Goal: Task Accomplishment & Management: Use online tool/utility

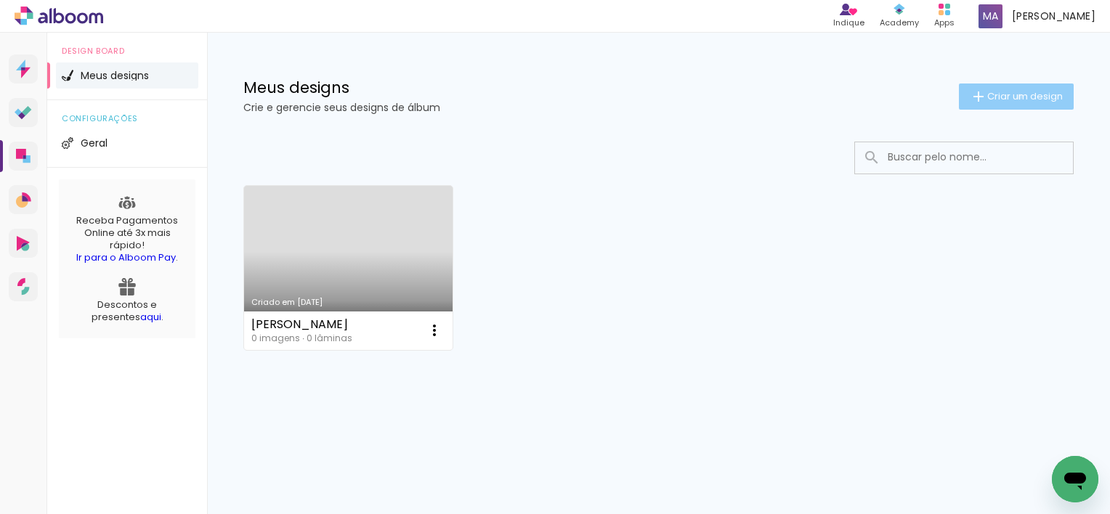
click at [1017, 97] on span "Criar um design" at bounding box center [1025, 96] width 76 height 9
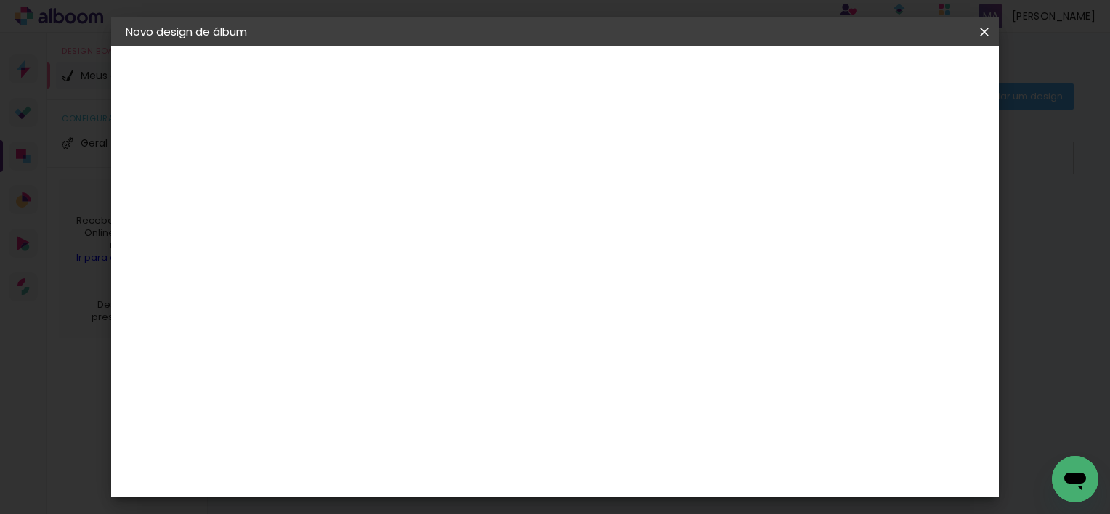
click at [363, 199] on input at bounding box center [363, 195] width 0 height 23
type input "[PERSON_NAME] 15 Anos"
type paper-input "[PERSON_NAME] 15 Anos"
click at [0, 0] on slot "Avançar" at bounding box center [0, 0] width 0 height 0
click at [462, 227] on input "[GEOGRAPHIC_DATA]" at bounding box center [394, 232] width 135 height 18
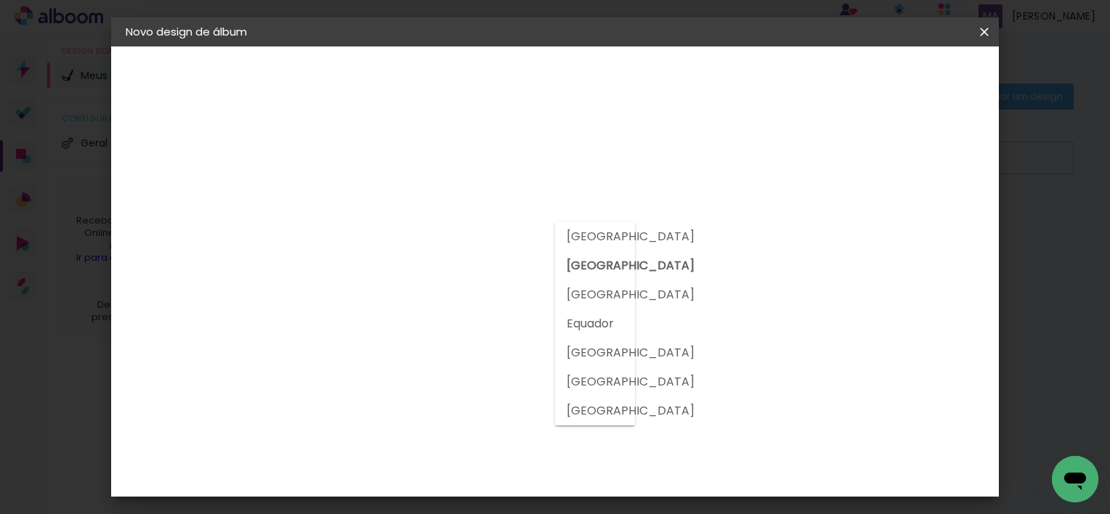
click at [0, 0] on slot "[GEOGRAPHIC_DATA]" at bounding box center [0, 0] width 0 height 0
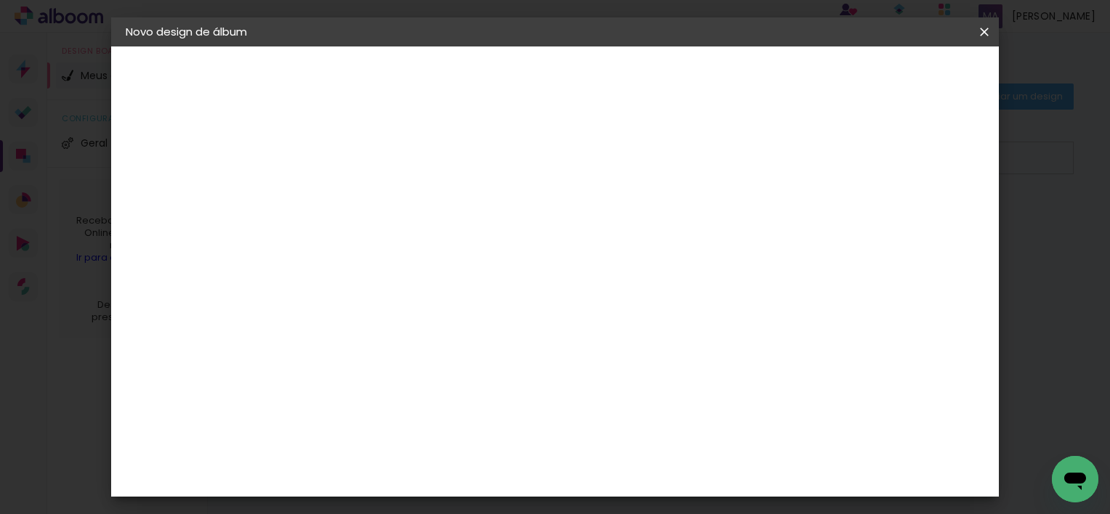
click at [474, 285] on div at bounding box center [400, 285] width 147 height 1
type input "mat"
type paper-input "mat"
click at [450, 318] on paper-item "Matias Encadernações" at bounding box center [386, 331] width 129 height 38
click at [439, 328] on div "Matias Encadernações" at bounding box center [397, 331] width 89 height 23
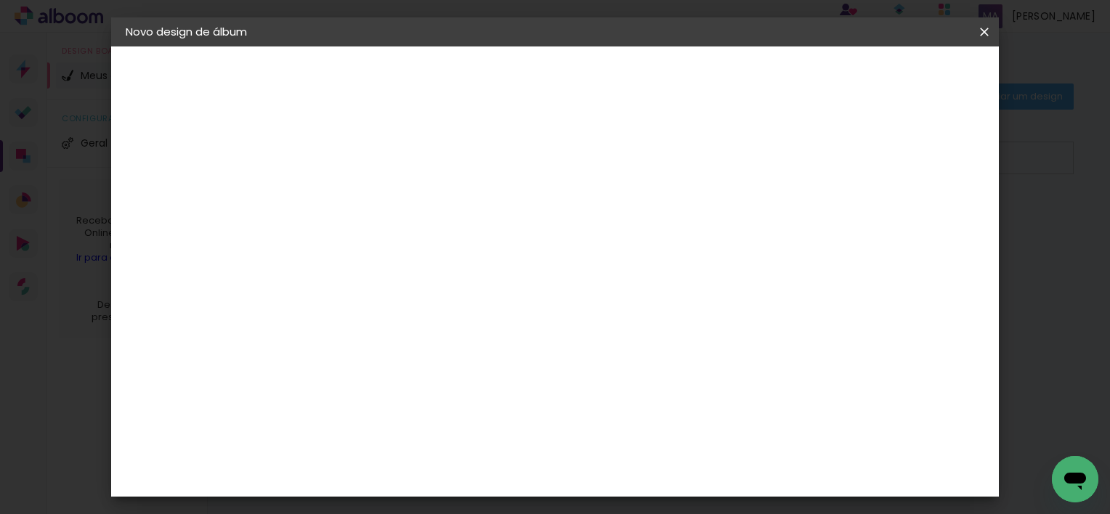
click at [0, 0] on slot "Tamanho Livre" at bounding box center [0, 0] width 0 height 0
click at [381, 330] on div "Matias Encadernações" at bounding box center [397, 331] width 89 height 23
click at [0, 0] on slot "Avançar" at bounding box center [0, 0] width 0 height 0
click at [420, 248] on input "text" at bounding box center [391, 253] width 57 height 23
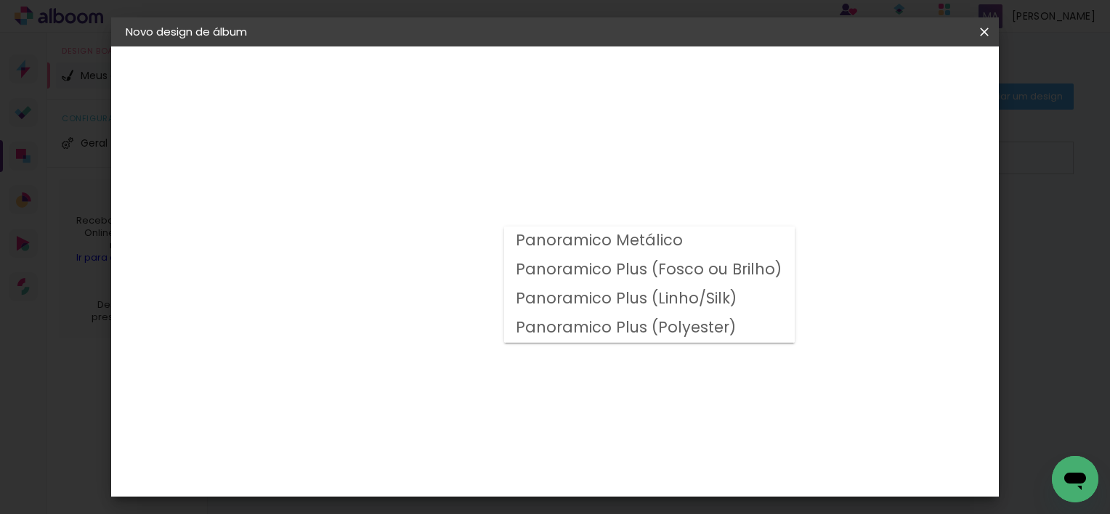
click at [0, 0] on slot "Panoramico Plus (Fosco ou Brilho)" at bounding box center [0, 0] width 0 height 0
type input "Panoramico Plus (Fosco ou Brilho)"
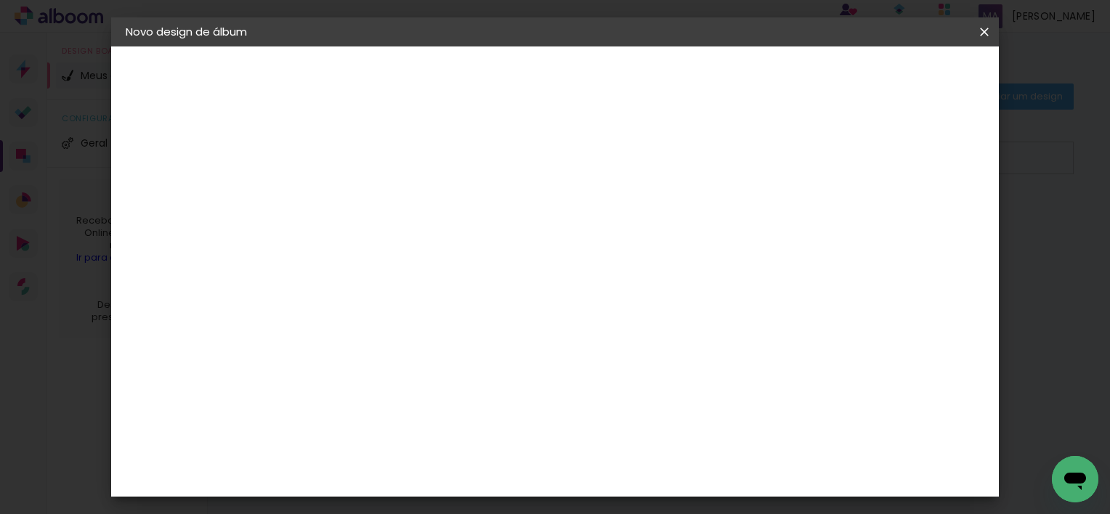
scroll to position [145, 0]
click at [515, 482] on span "20 × 25 cm" at bounding box center [488, 501] width 54 height 38
click at [563, 482] on span "20.3 × 50.8 cm" at bounding box center [539, 501] width 48 height 38
click at [600, 86] on paper-button "Avançar" at bounding box center [564, 77] width 71 height 25
click at [723, 155] on div at bounding box center [716, 156] width 13 height 13
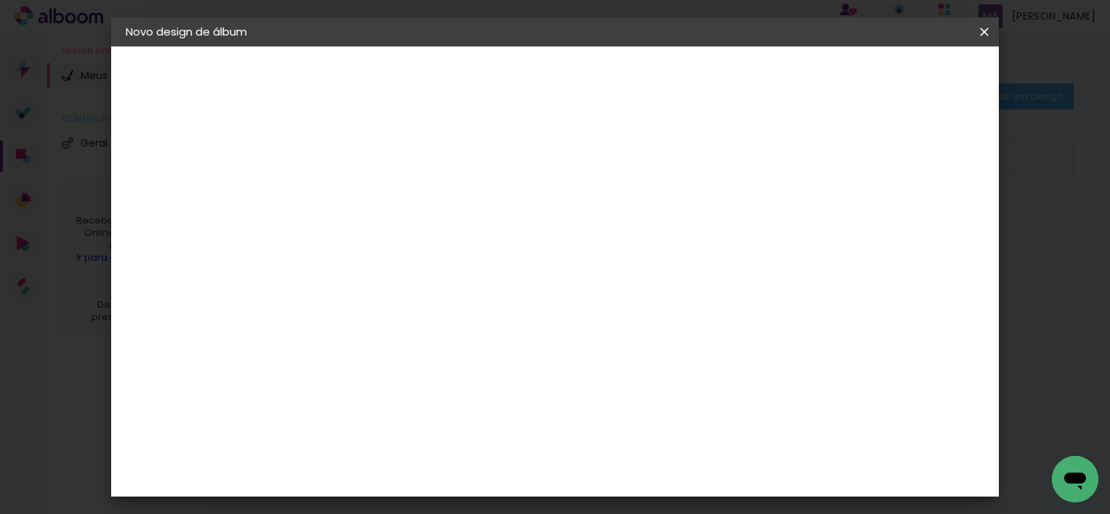
type paper-checkbox "on"
click at [723, 155] on div at bounding box center [716, 156] width 13 height 13
click at [805, 81] on span "Iniciar design" at bounding box center [772, 77] width 66 height 10
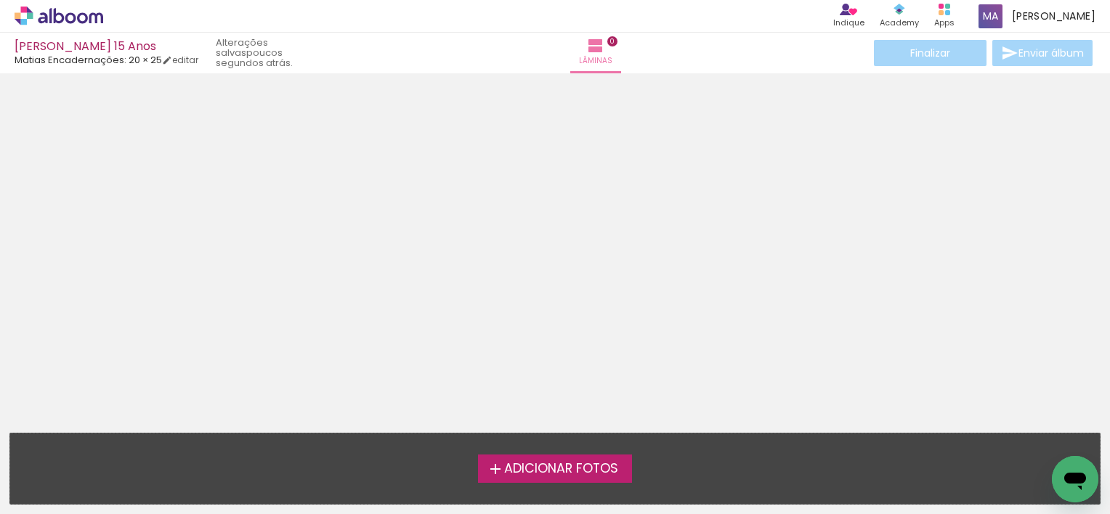
click at [541, 463] on span "Adicionar Fotos" at bounding box center [561, 469] width 114 height 13
click at [0, 0] on input "file" at bounding box center [0, 0] width 0 height 0
click at [529, 465] on span "Adicionar Fotos" at bounding box center [561, 469] width 114 height 13
click at [0, 0] on input "file" at bounding box center [0, 0] width 0 height 0
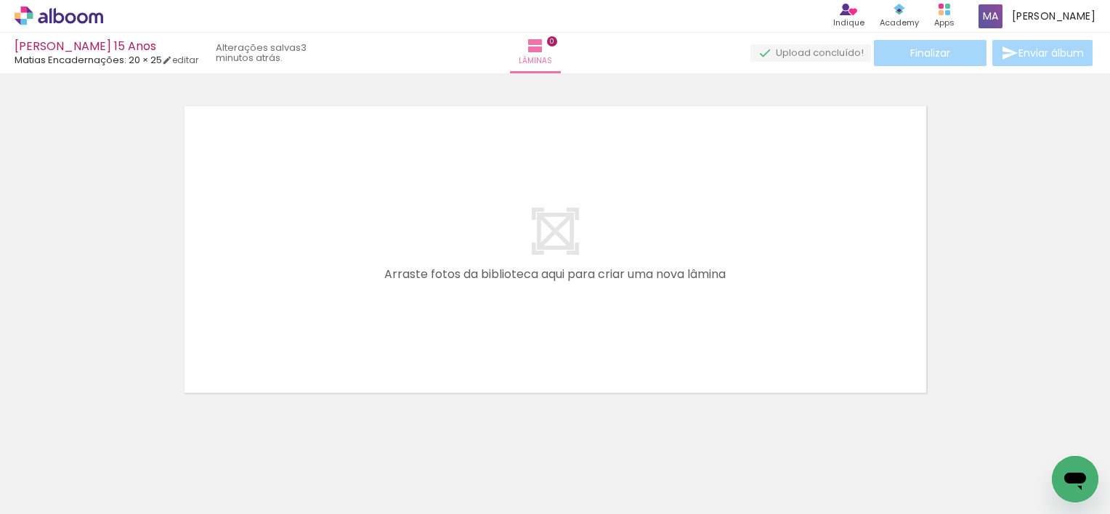
scroll to position [18, 0]
click at [156, 476] on div at bounding box center [145, 465] width 48 height 72
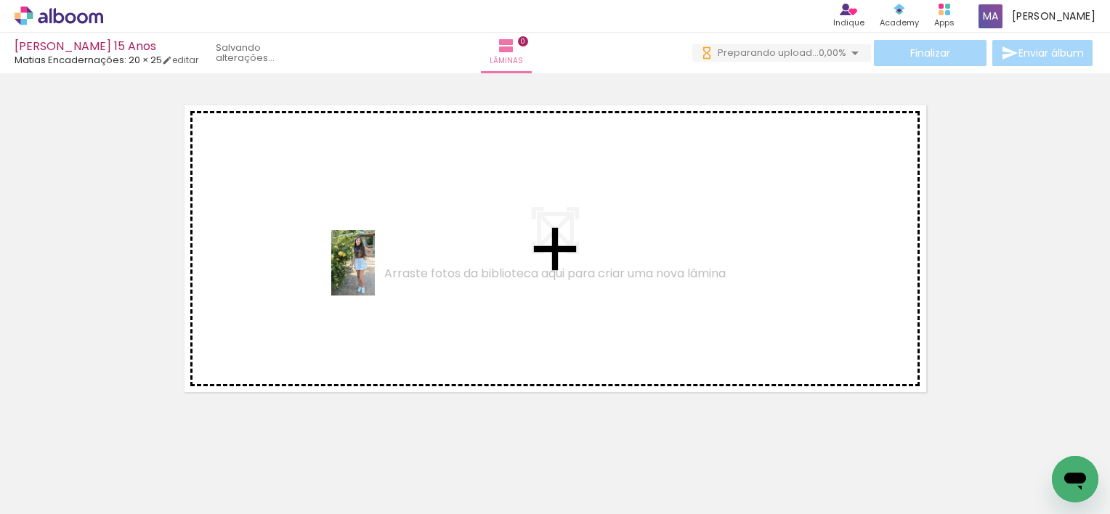
drag, startPoint x: 158, startPoint y: 466, endPoint x: 375, endPoint y: 274, distance: 289.2
click at [375, 274] on quentale-workspace at bounding box center [555, 257] width 1110 height 514
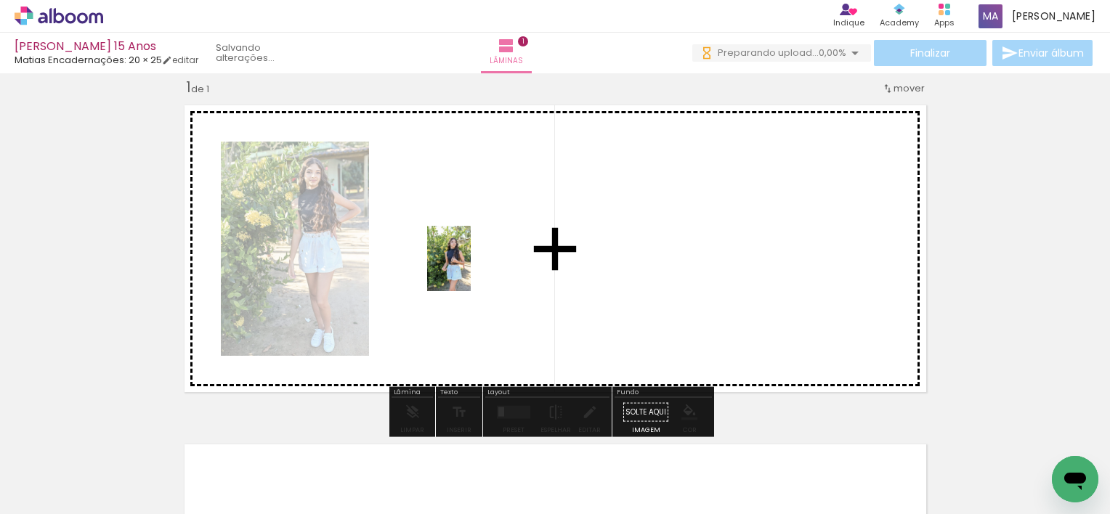
drag, startPoint x: 234, startPoint y: 461, endPoint x: 474, endPoint y: 267, distance: 309.3
click at [474, 267] on quentale-workspace at bounding box center [555, 257] width 1110 height 514
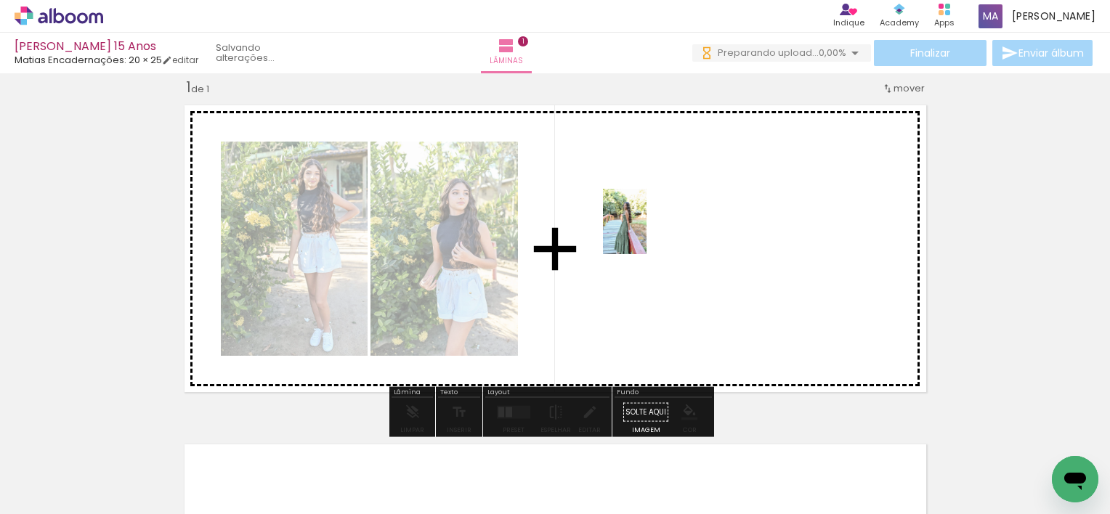
drag, startPoint x: 311, startPoint y: 479, endPoint x: 646, endPoint y: 232, distance: 416.6
click at [646, 232] on quentale-workspace at bounding box center [555, 257] width 1110 height 514
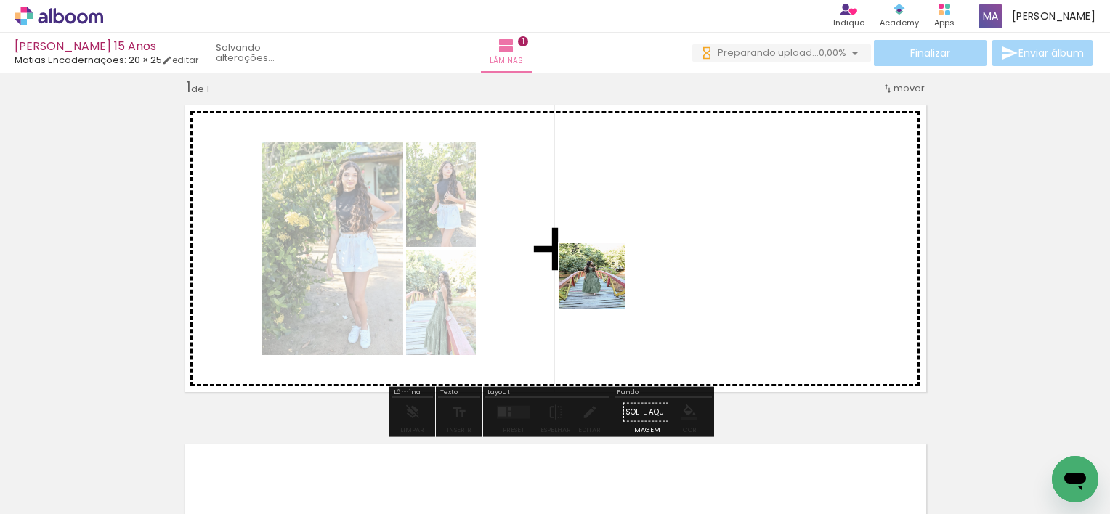
drag, startPoint x: 386, startPoint y: 484, endPoint x: 561, endPoint y: 436, distance: 181.5
click at [667, 245] on quentale-workspace at bounding box center [555, 257] width 1110 height 514
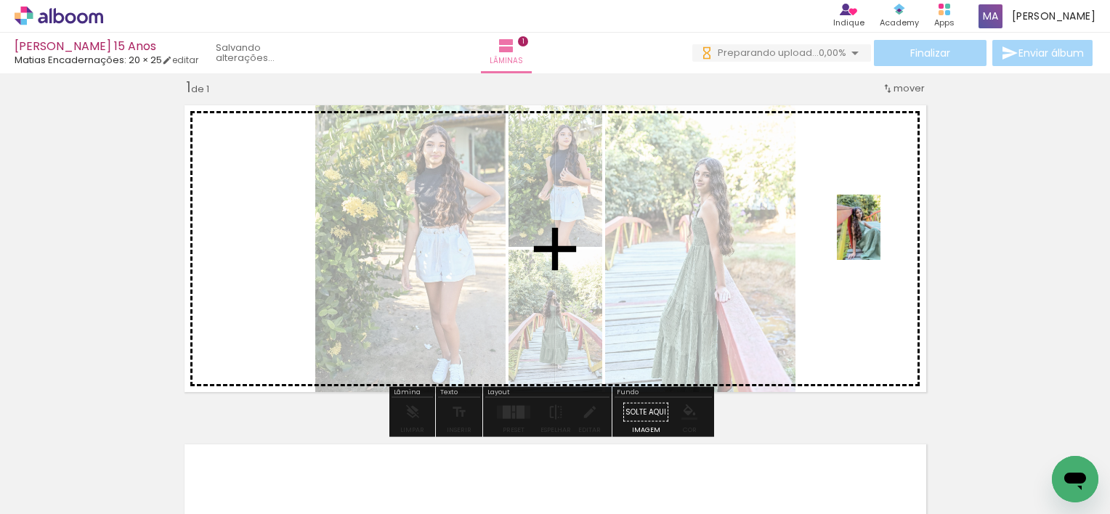
drag, startPoint x: 480, startPoint y: 476, endPoint x: 882, endPoint y: 237, distance: 468.0
click at [882, 237] on quentale-workspace at bounding box center [555, 257] width 1110 height 514
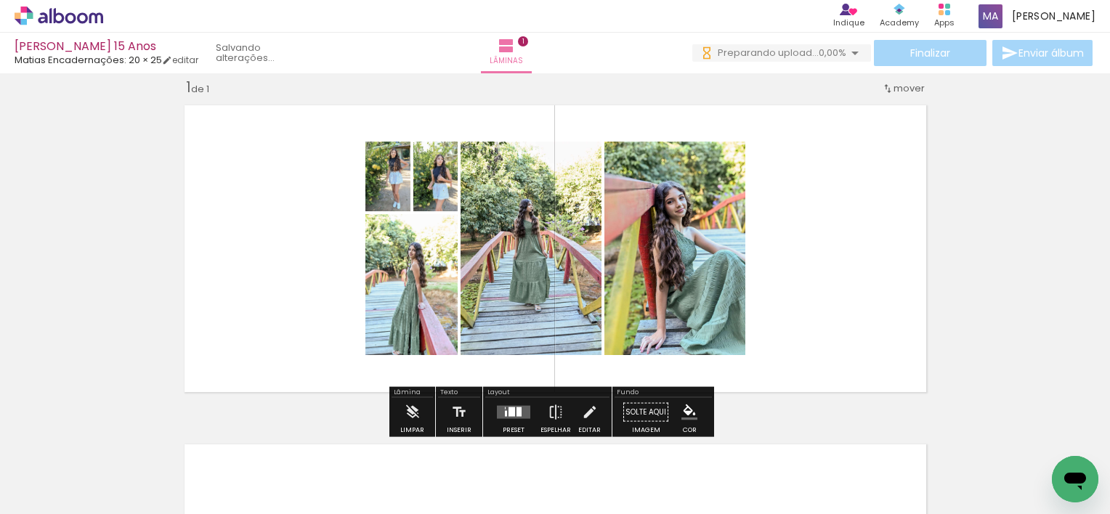
scroll to position [47, 0]
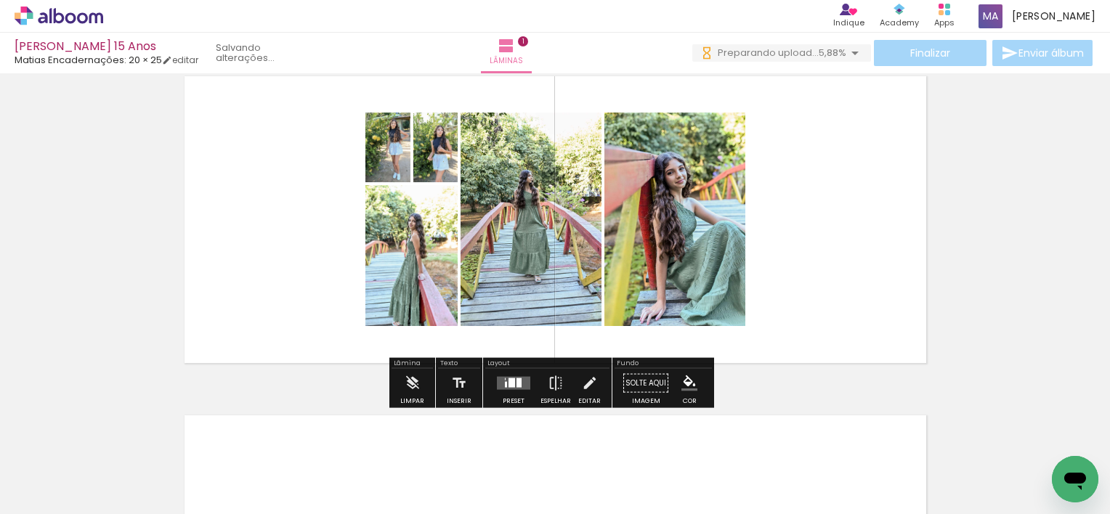
click at [516, 381] on div at bounding box center [518, 382] width 5 height 9
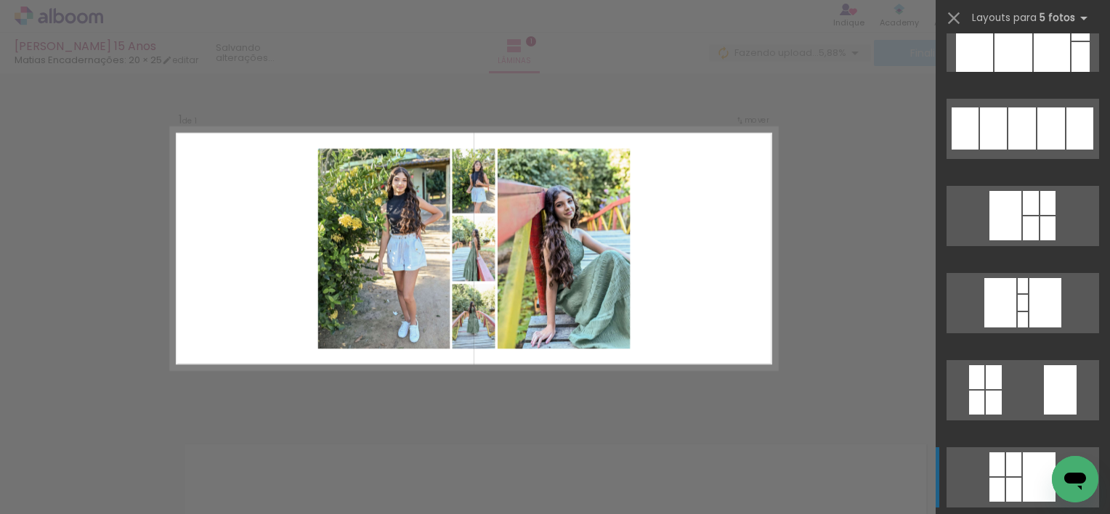
scroll to position [614, 0]
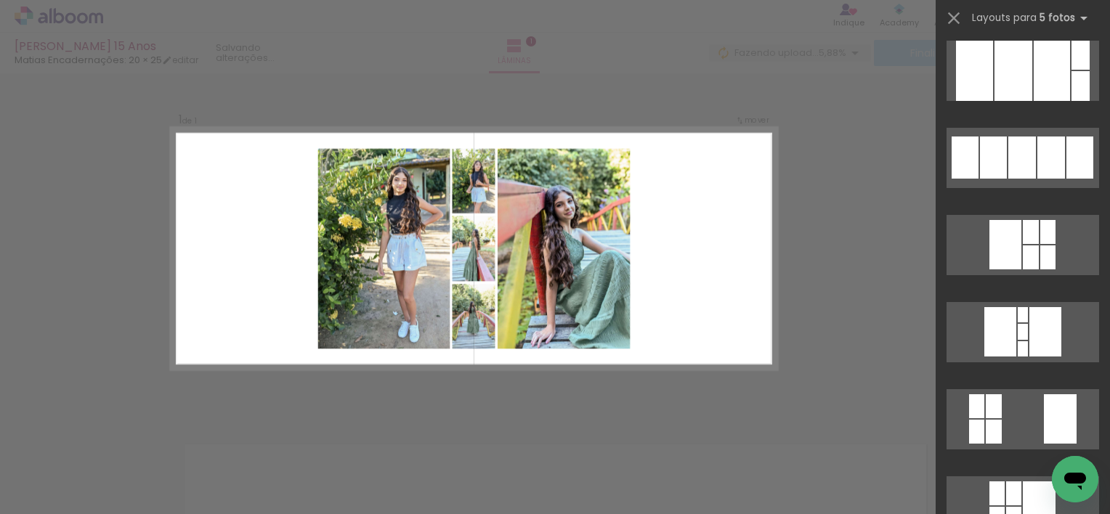
click at [570, 266] on quentale-photo at bounding box center [563, 249] width 132 height 200
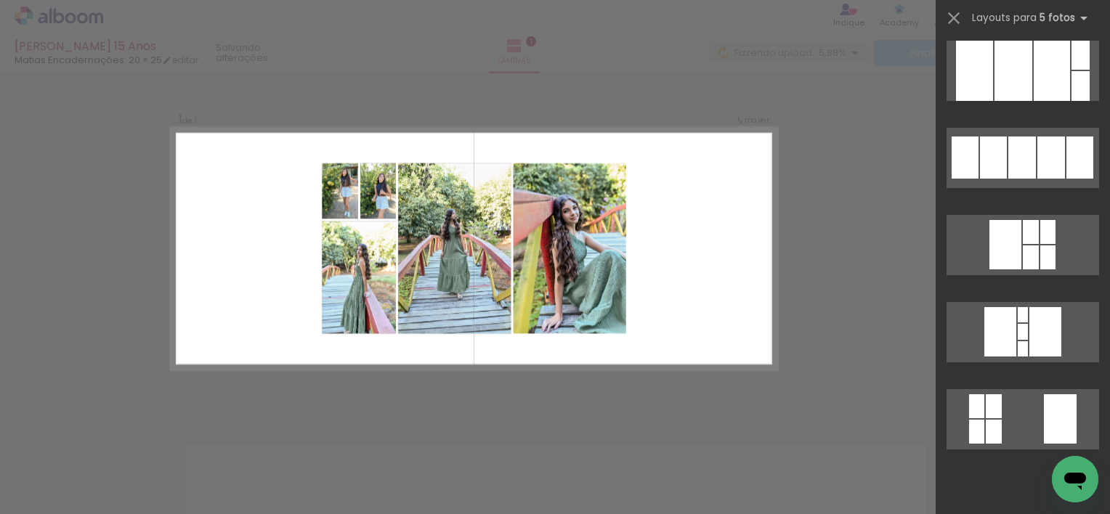
scroll to position [0, 0]
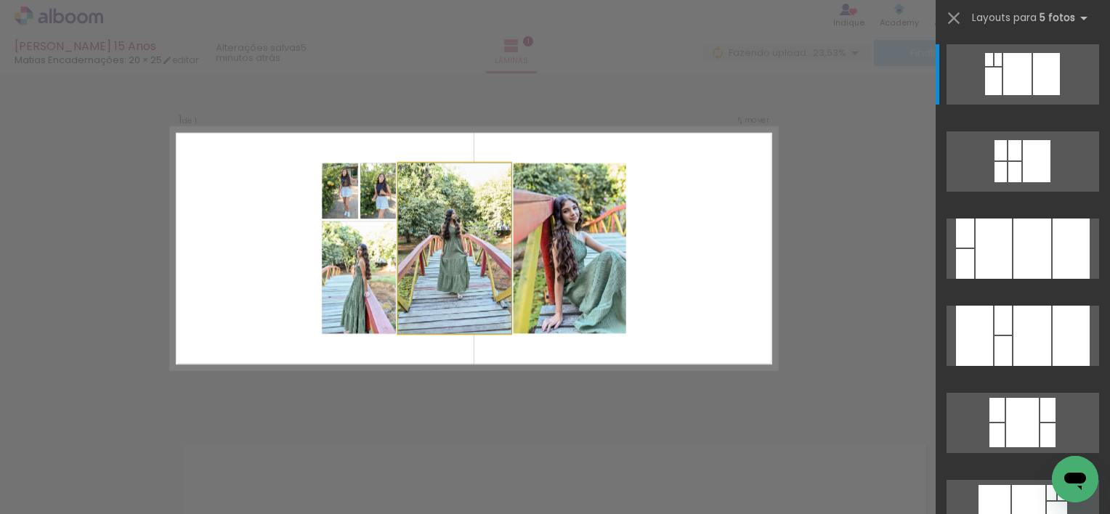
click at [462, 264] on quentale-photo at bounding box center [454, 248] width 113 height 171
click at [906, 259] on div "Confirmar Cancelar" at bounding box center [555, 411] width 1110 height 713
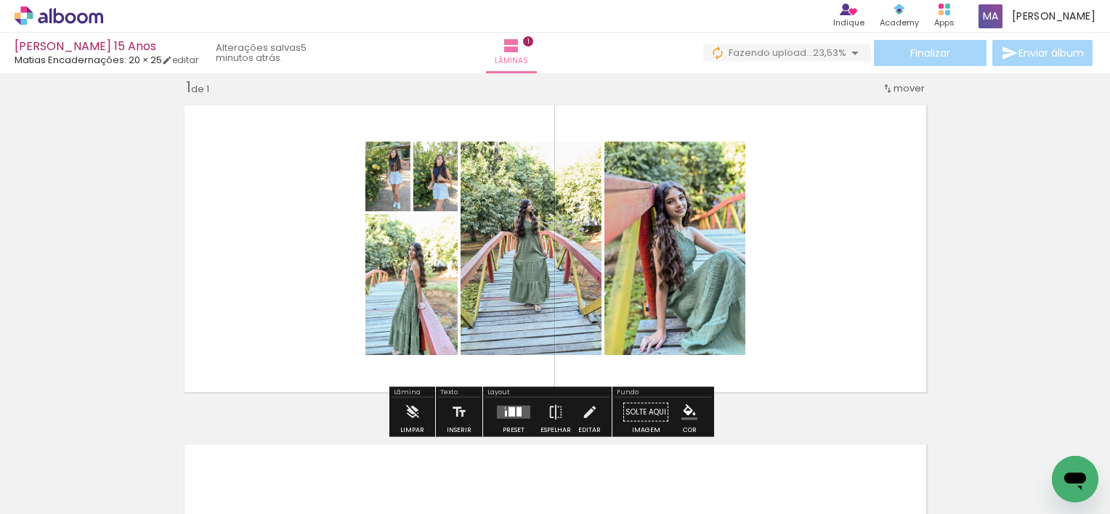
click at [282, 253] on quentale-layouter at bounding box center [555, 248] width 758 height 303
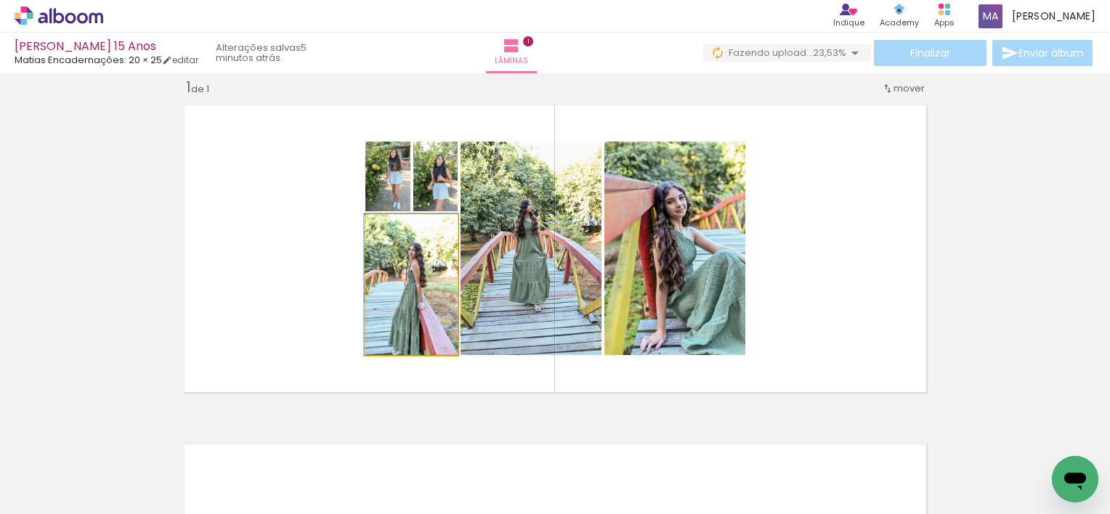
click at [385, 279] on quentale-photo at bounding box center [411, 284] width 92 height 141
click at [438, 198] on quentale-photo at bounding box center [435, 177] width 44 height 70
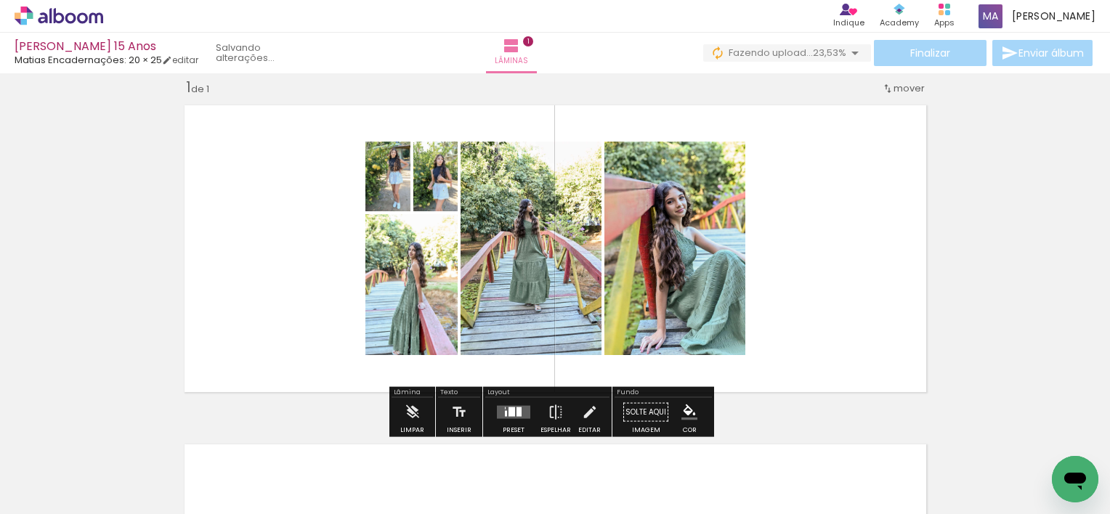
click at [845, 242] on quentale-layouter at bounding box center [555, 248] width 758 height 303
click at [394, 288] on quentale-photo at bounding box center [411, 284] width 92 height 141
click at [424, 294] on quentale-photo at bounding box center [411, 284] width 92 height 141
drag, startPoint x: 402, startPoint y: 296, endPoint x: 299, endPoint y: 316, distance: 105.7
click at [299, 316] on quentale-layouter at bounding box center [555, 248] width 758 height 303
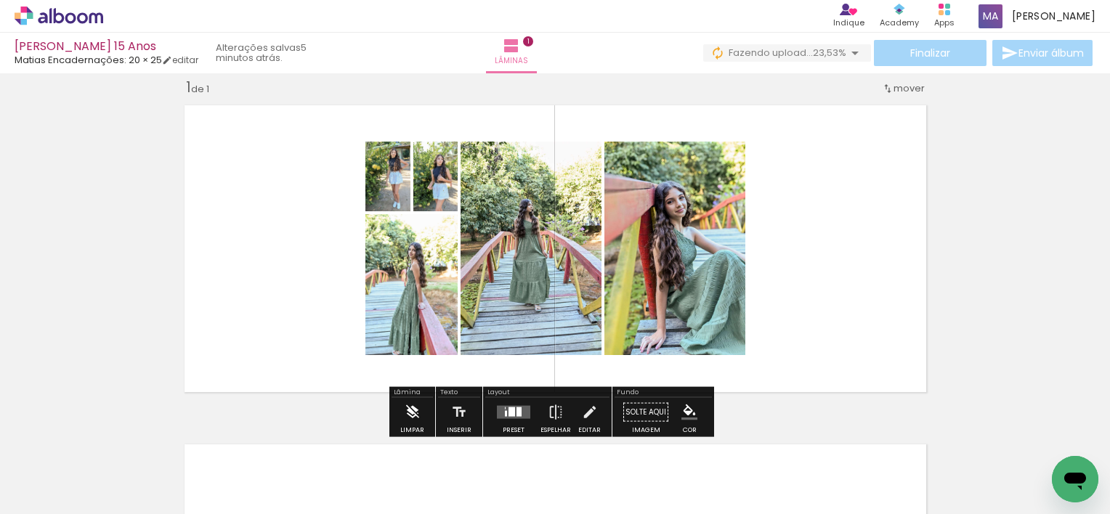
click at [410, 412] on iron-icon at bounding box center [413, 412] width 16 height 29
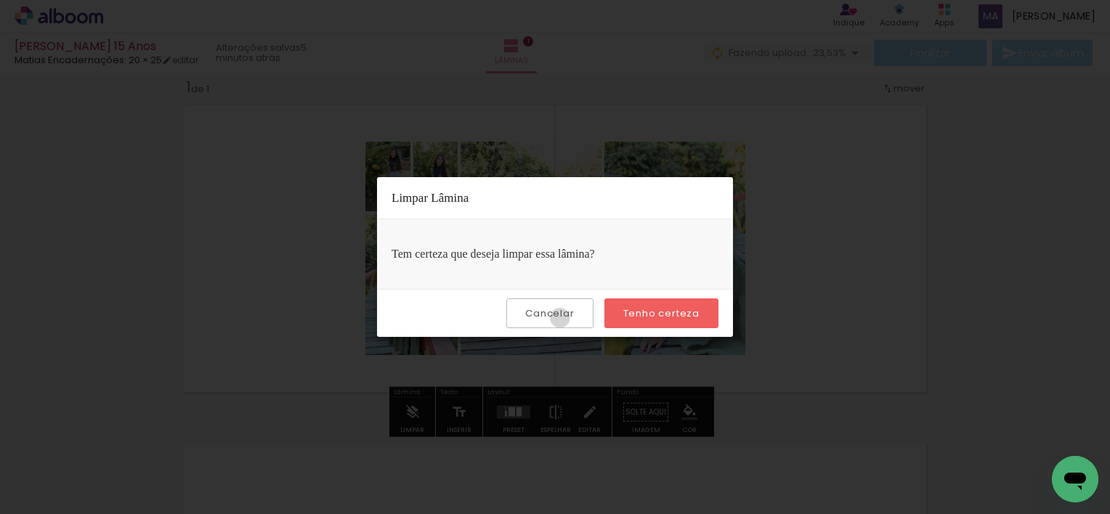
click at [0, 0] on slot "Cancelar" at bounding box center [0, 0] width 0 height 0
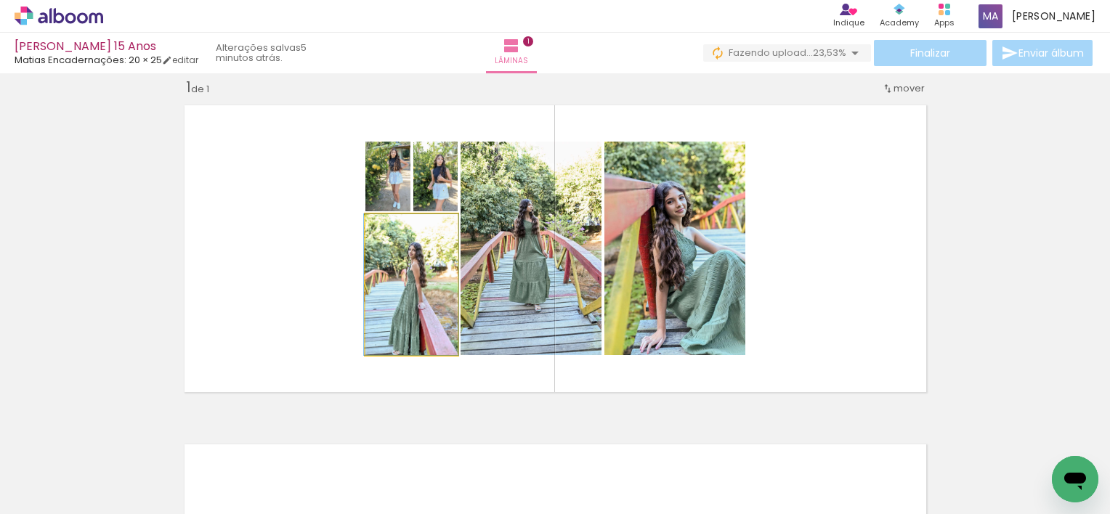
click at [417, 289] on quentale-photo at bounding box center [411, 284] width 92 height 141
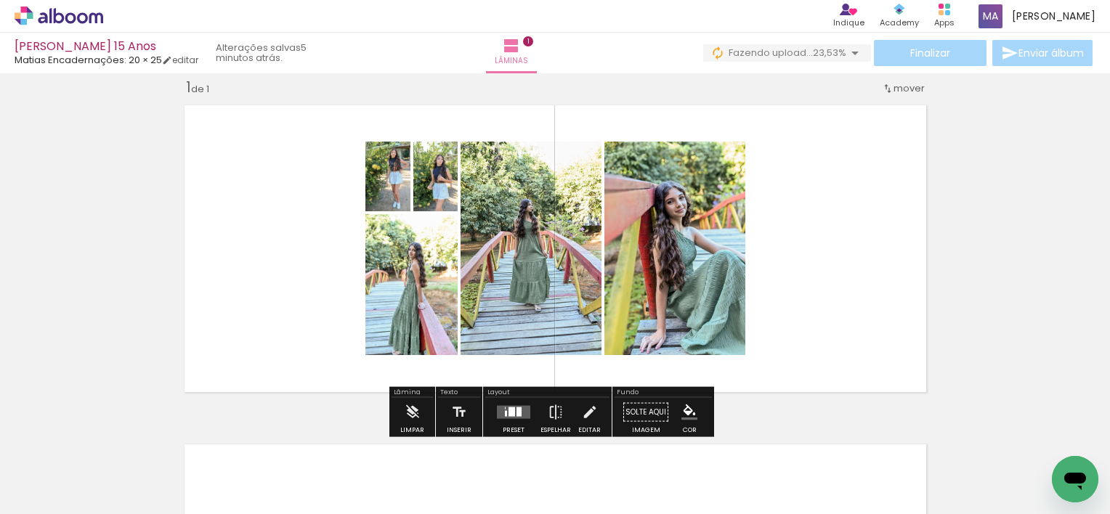
click at [402, 299] on quentale-photo at bounding box center [411, 284] width 92 height 141
click at [398, 296] on quentale-photo at bounding box center [411, 284] width 92 height 141
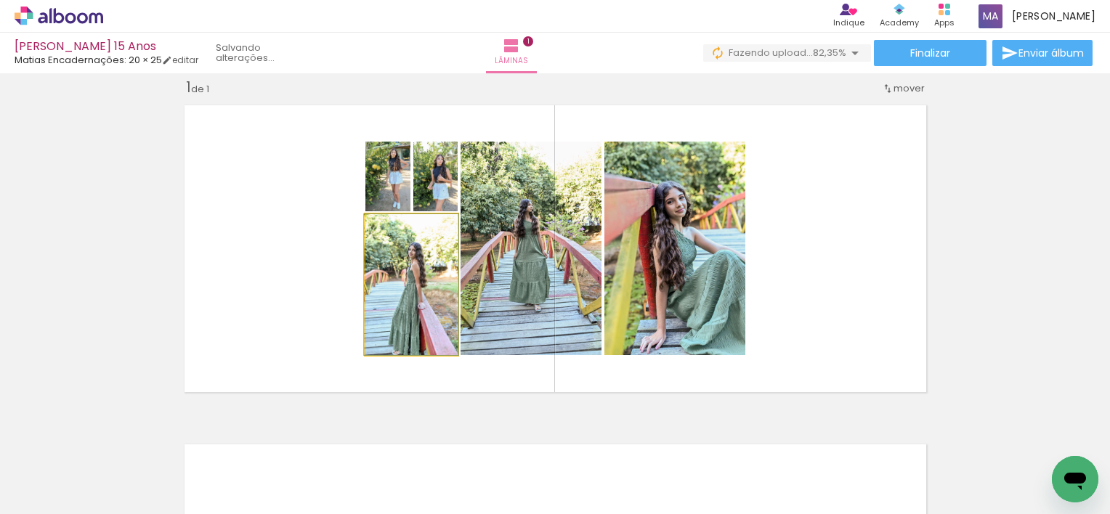
click at [425, 302] on quentale-photo at bounding box center [411, 284] width 92 height 141
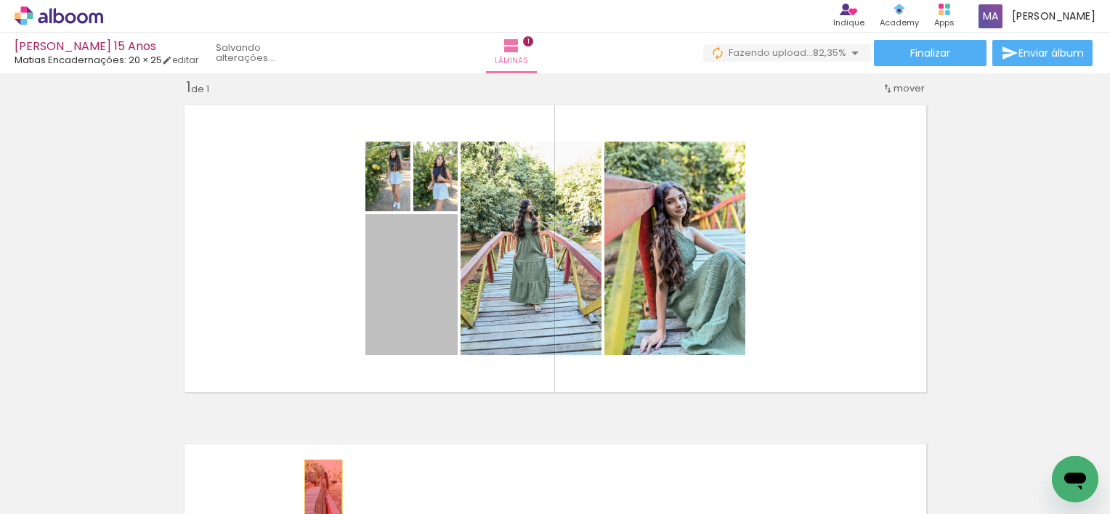
drag, startPoint x: 425, startPoint y: 302, endPoint x: 317, endPoint y: 488, distance: 214.8
click at [317, 488] on quentale-workspace at bounding box center [555, 257] width 1110 height 514
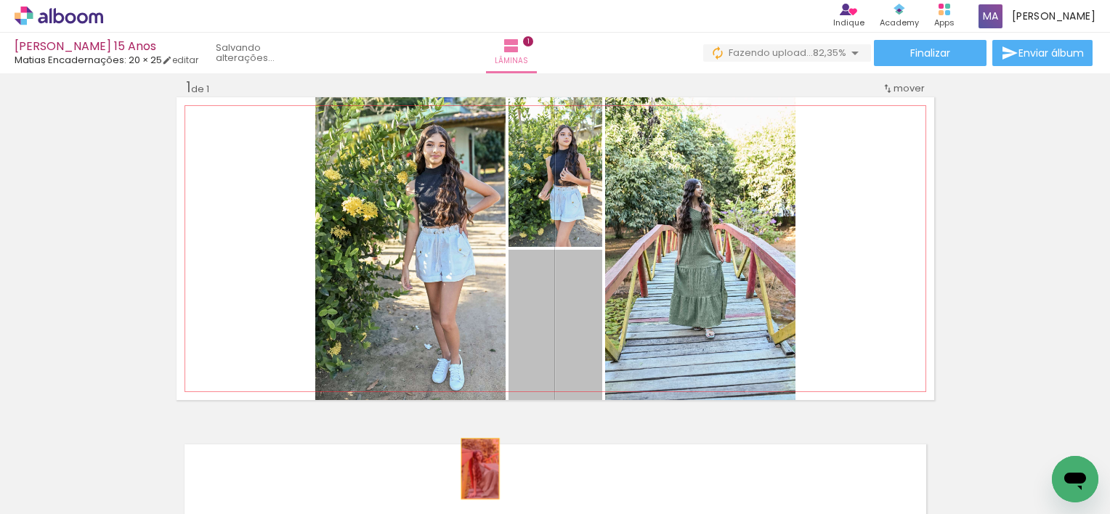
drag, startPoint x: 555, startPoint y: 325, endPoint x: 476, endPoint y: 468, distance: 162.9
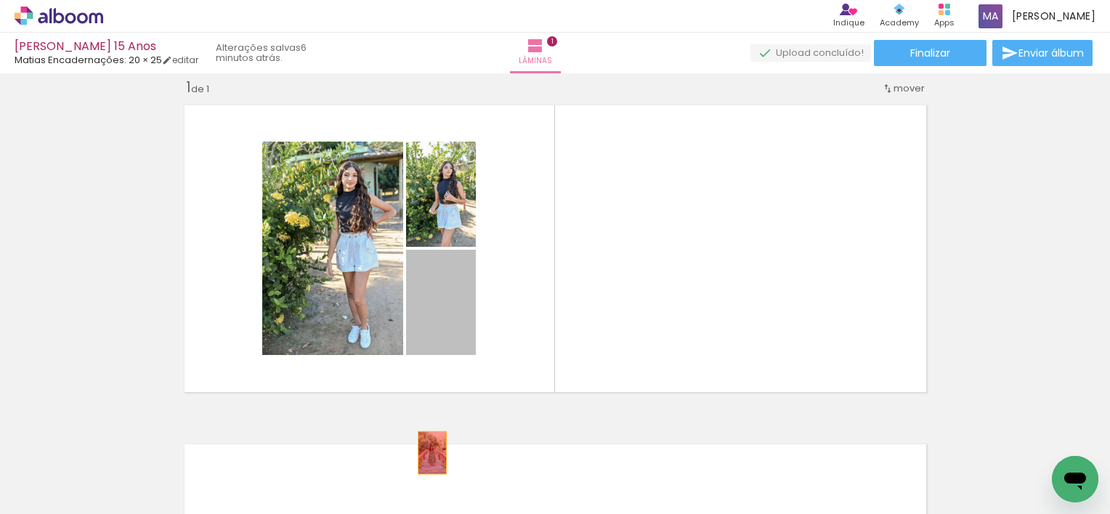
drag, startPoint x: 456, startPoint y: 304, endPoint x: 429, endPoint y: 458, distance: 155.7
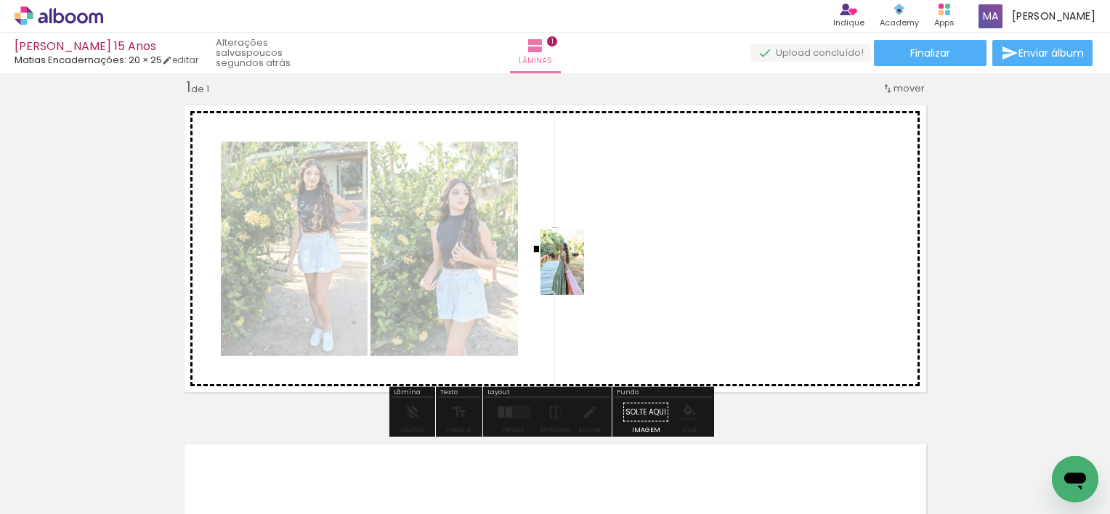
drag, startPoint x: 316, startPoint y: 472, endPoint x: 593, endPoint y: 279, distance: 337.5
click at [603, 259] on quentale-workspace at bounding box center [555, 257] width 1110 height 514
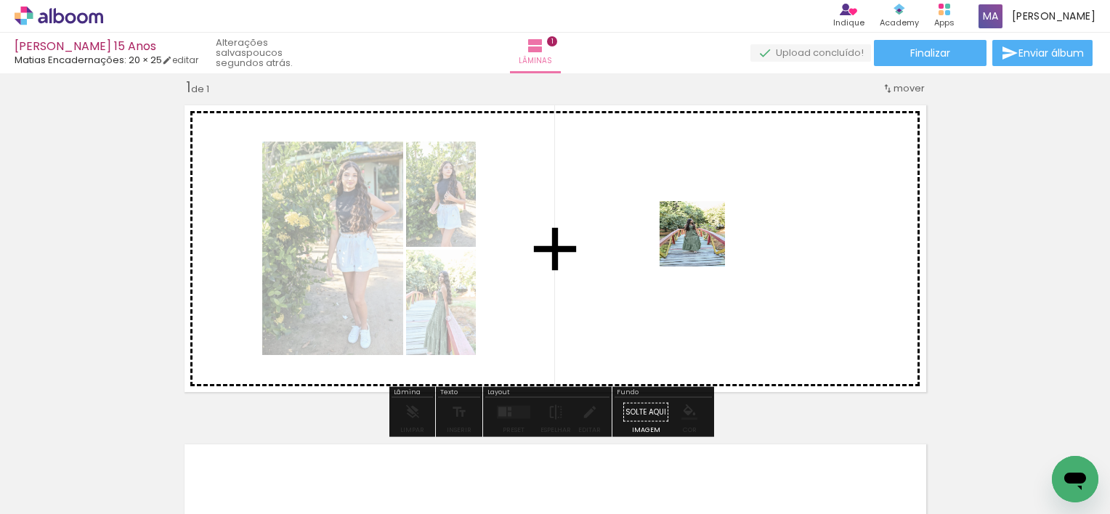
drag, startPoint x: 398, startPoint y: 459, endPoint x: 722, endPoint y: 233, distance: 394.9
click at [722, 233] on quentale-workspace at bounding box center [555, 257] width 1110 height 514
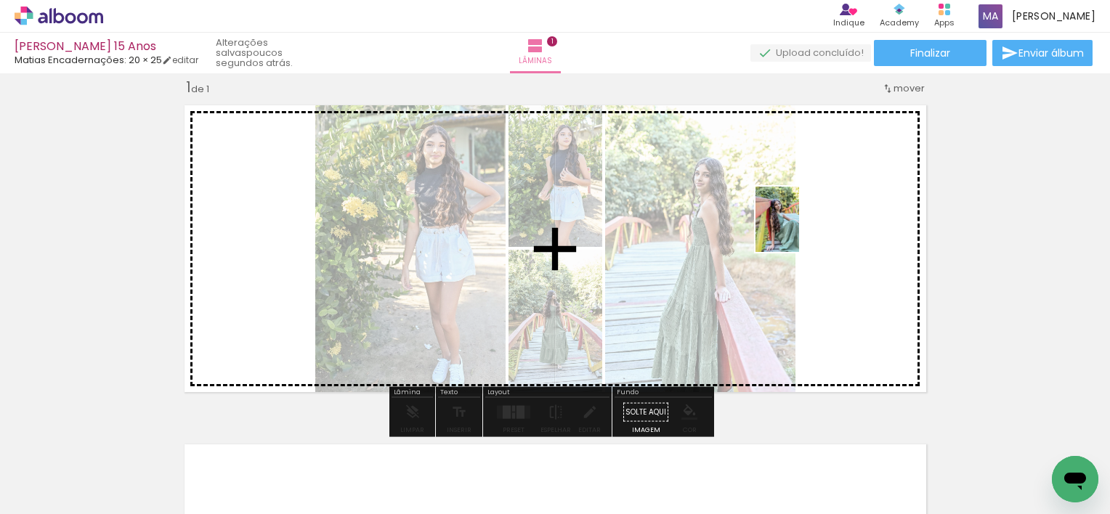
drag, startPoint x: 463, startPoint y: 464, endPoint x: 802, endPoint y: 228, distance: 412.6
click at [802, 228] on quentale-workspace at bounding box center [555, 257] width 1110 height 514
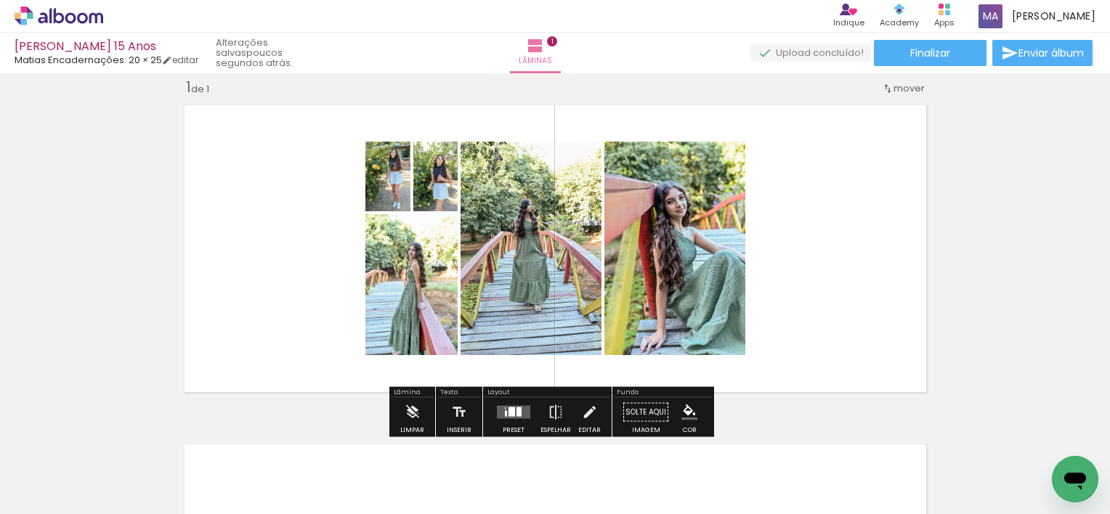
click at [516, 410] on div at bounding box center [518, 411] width 5 height 9
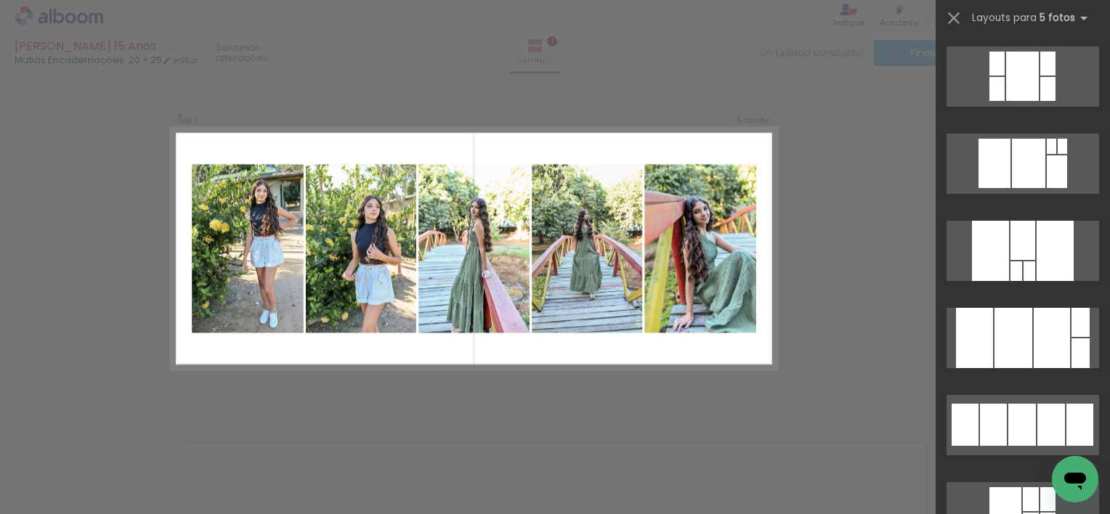
scroll to position [346, 0]
click at [834, 312] on div "Confirmar Cancelar" at bounding box center [555, 411] width 1110 height 713
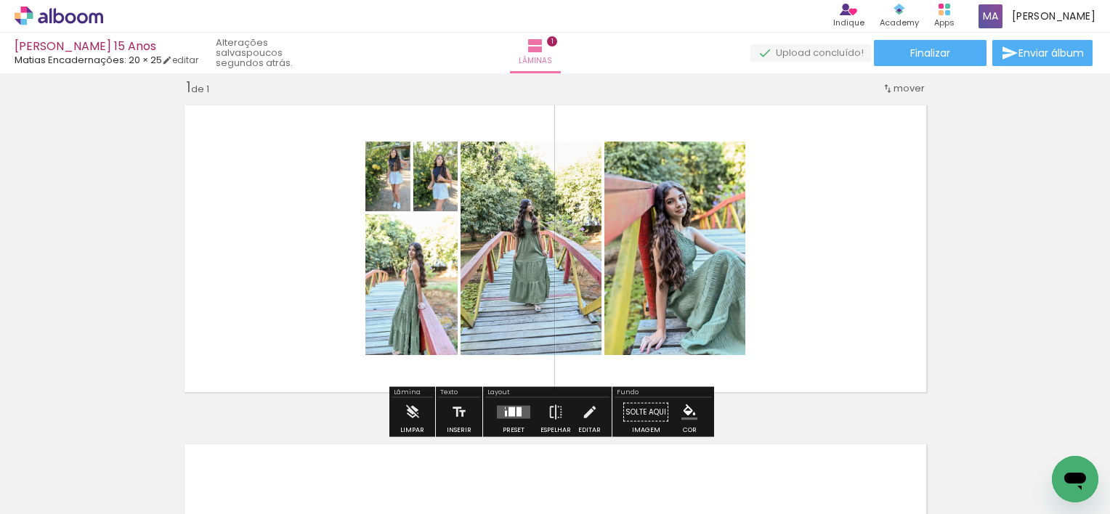
click at [522, 408] on quentale-layouter at bounding box center [513, 412] width 33 height 13
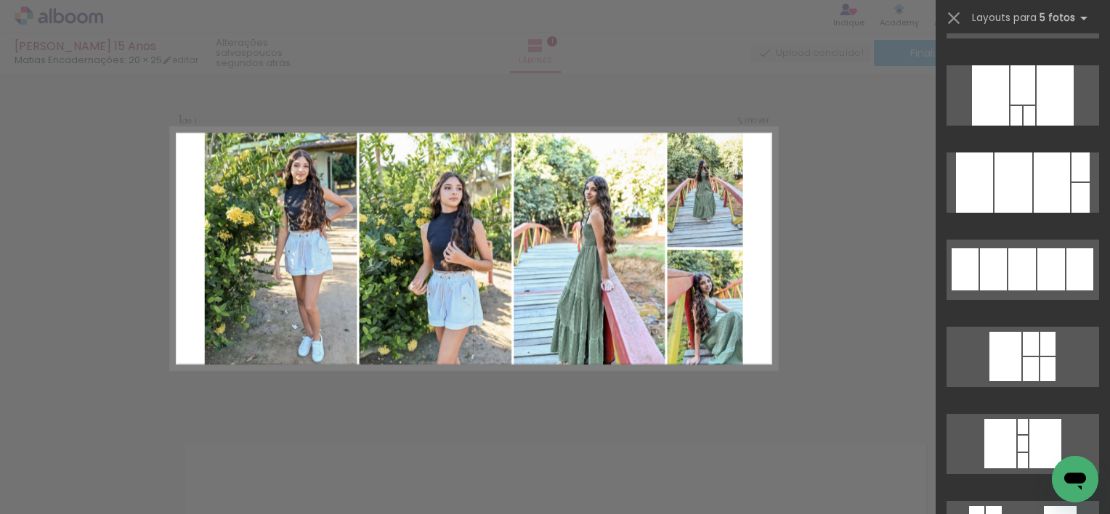
scroll to position [508, 0]
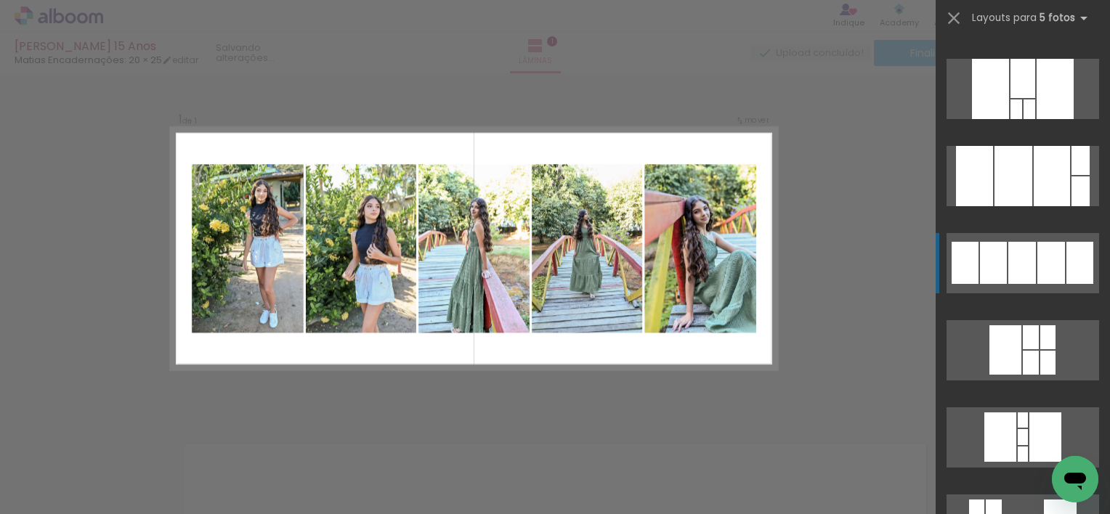
click at [1037, 264] on div at bounding box center [1051, 263] width 28 height 42
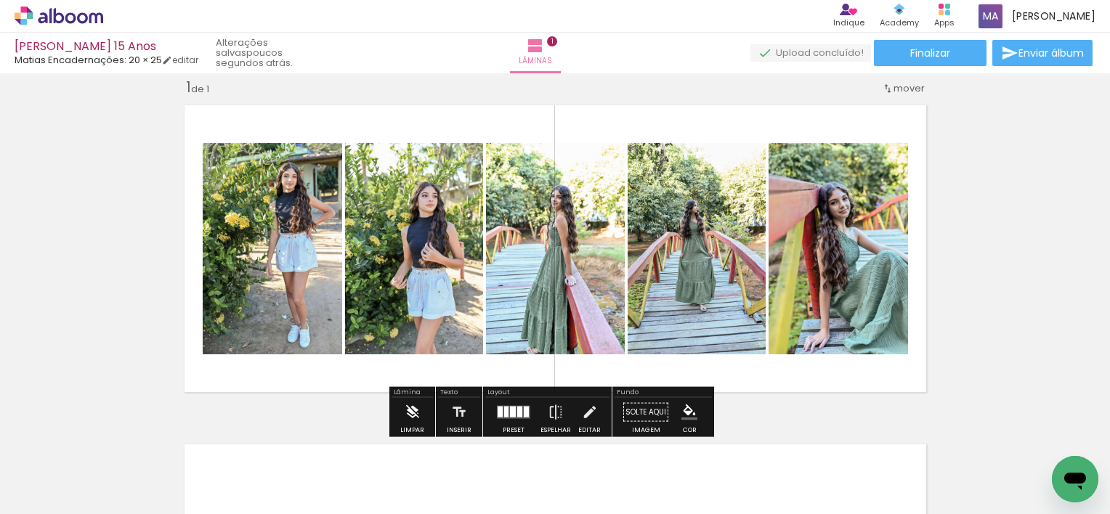
click at [415, 410] on iron-icon at bounding box center [413, 412] width 16 height 29
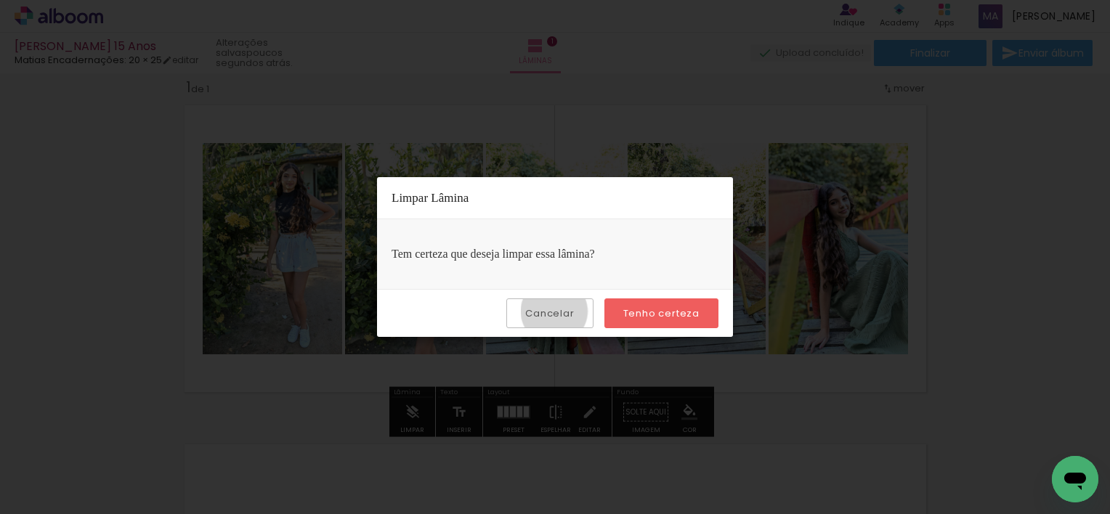
click at [0, 0] on slot "Cancelar" at bounding box center [0, 0] width 0 height 0
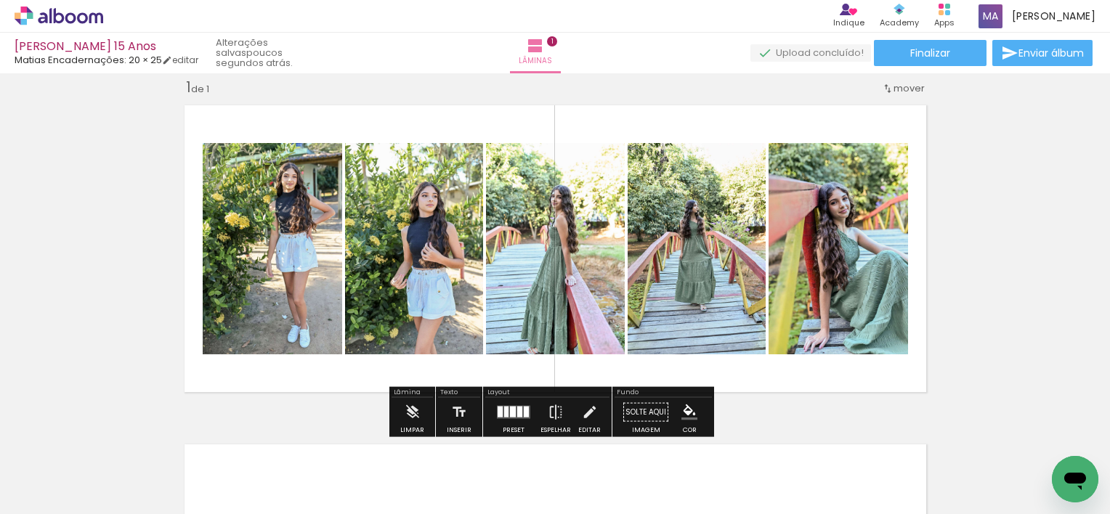
click at [128, 237] on div "Inserir lâmina 1 de 1" at bounding box center [555, 399] width 1110 height 679
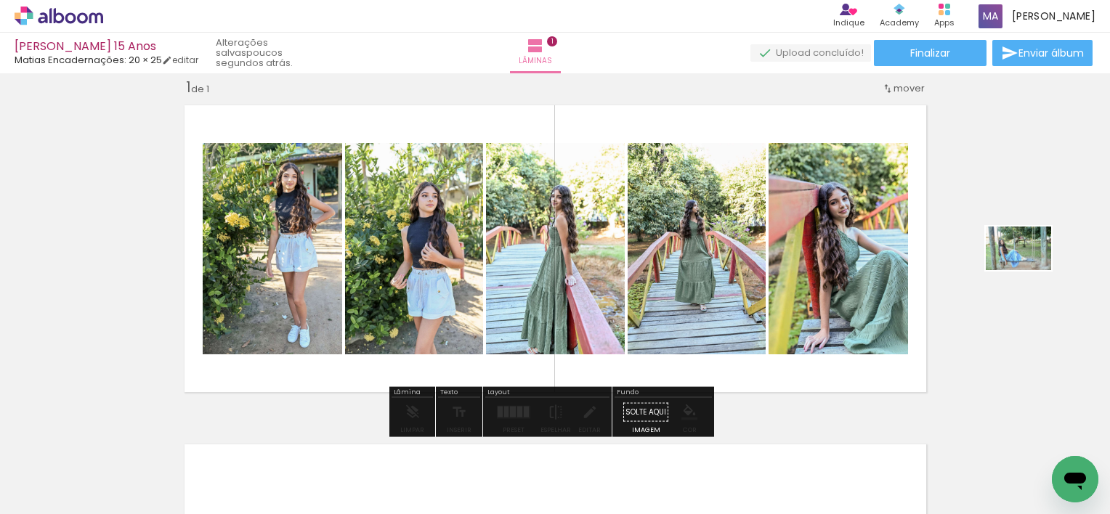
drag, startPoint x: 558, startPoint y: 473, endPoint x: 1029, endPoint y: 270, distance: 513.1
click at [1029, 270] on quentale-workspace at bounding box center [555, 257] width 1110 height 514
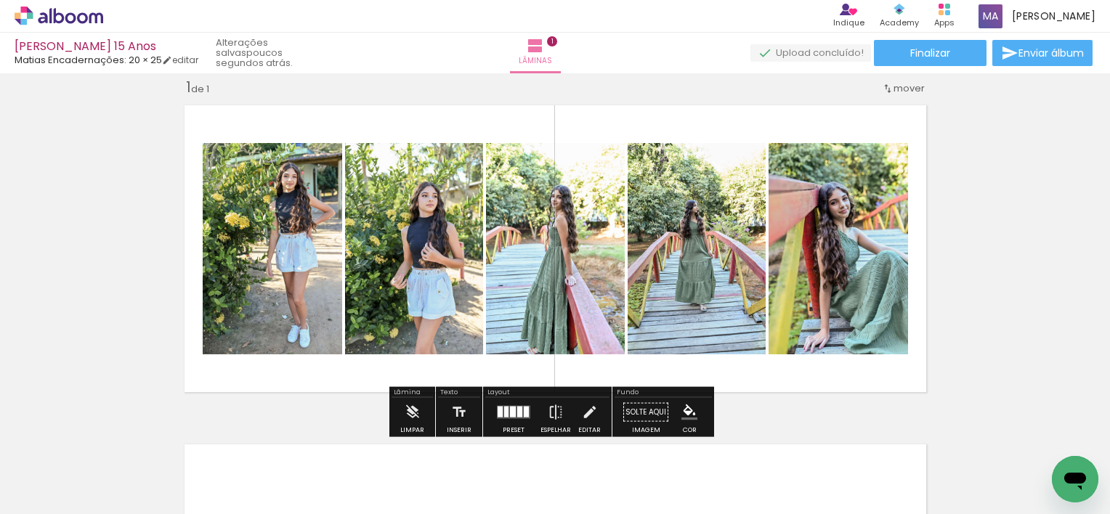
click at [546, 476] on div at bounding box center [552, 465] width 72 height 48
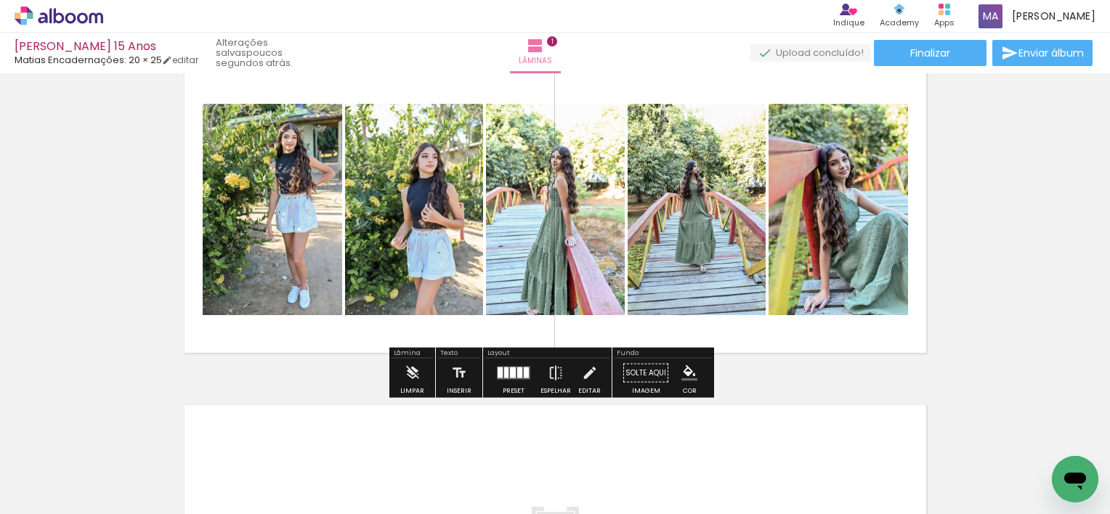
scroll to position [73, 0]
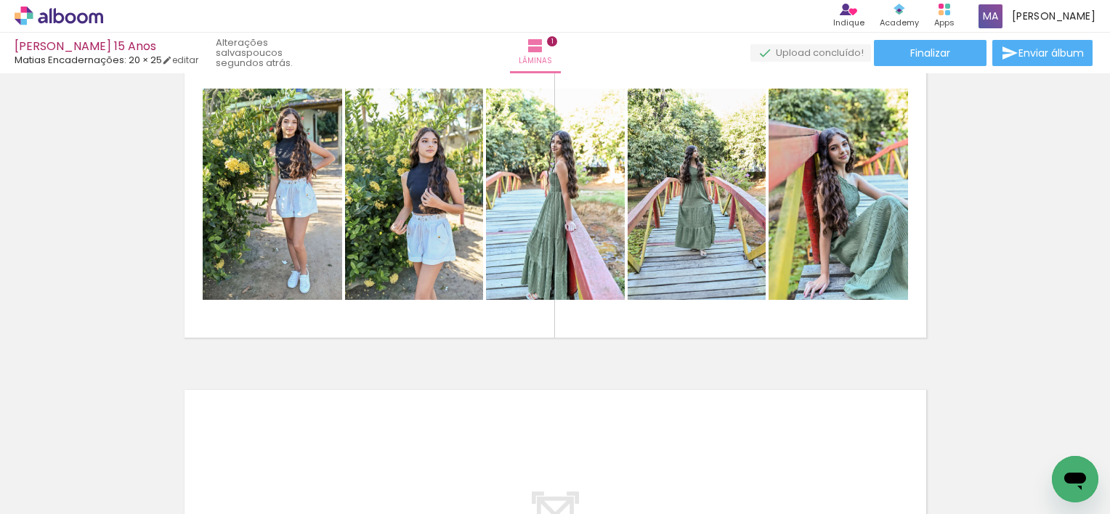
drag, startPoint x: 562, startPoint y: 473, endPoint x: 500, endPoint y: 388, distance: 105.5
click at [559, 471] on div at bounding box center [552, 465] width 72 height 48
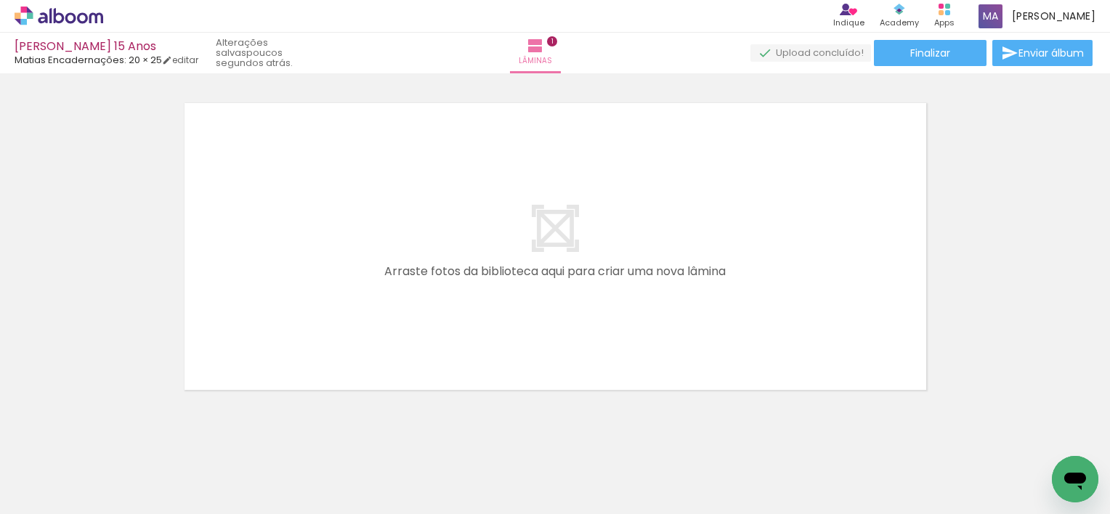
scroll to position [363, 0]
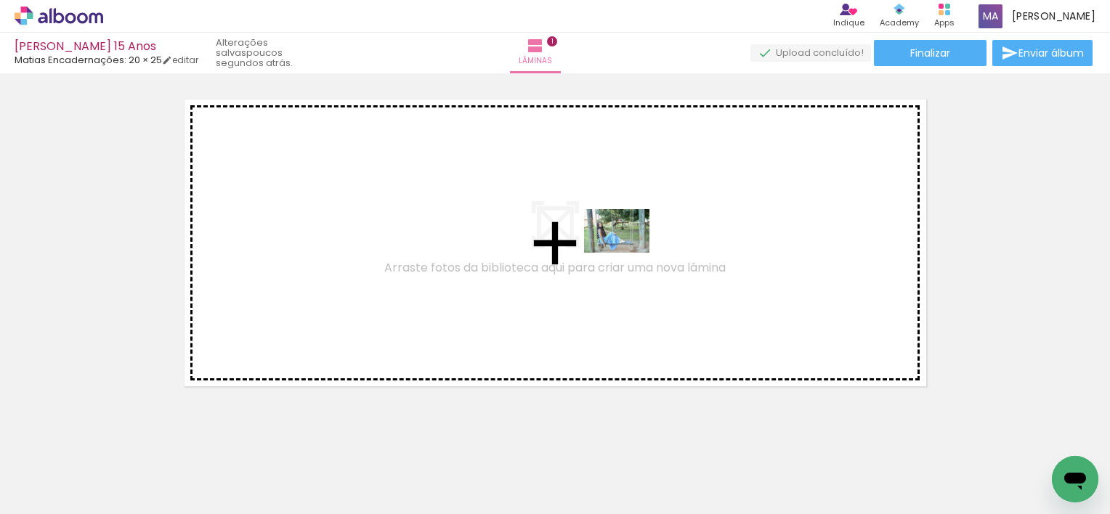
drag, startPoint x: 571, startPoint y: 460, endPoint x: 633, endPoint y: 241, distance: 227.2
click at [633, 241] on quentale-workspace at bounding box center [555, 257] width 1110 height 514
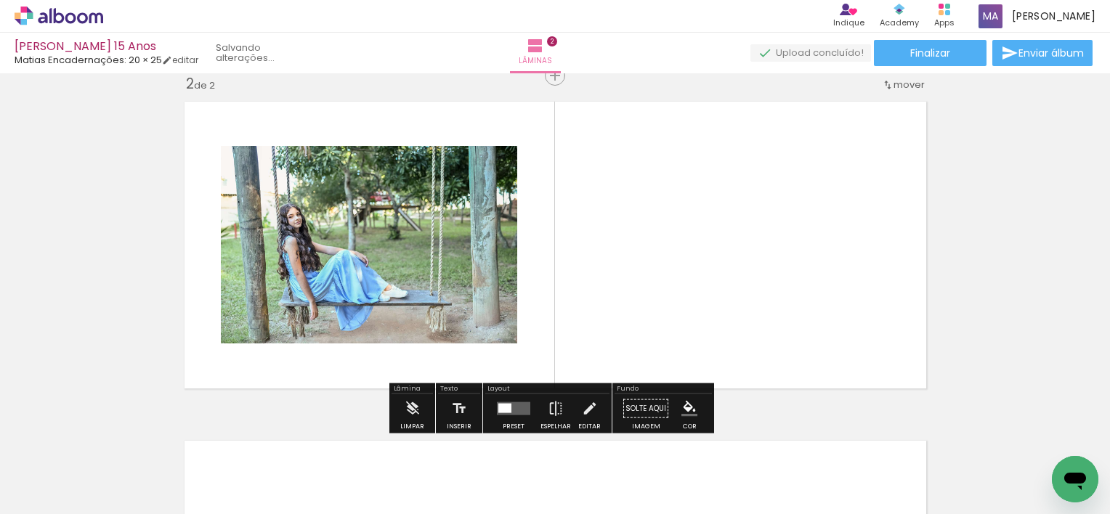
scroll to position [357, 0]
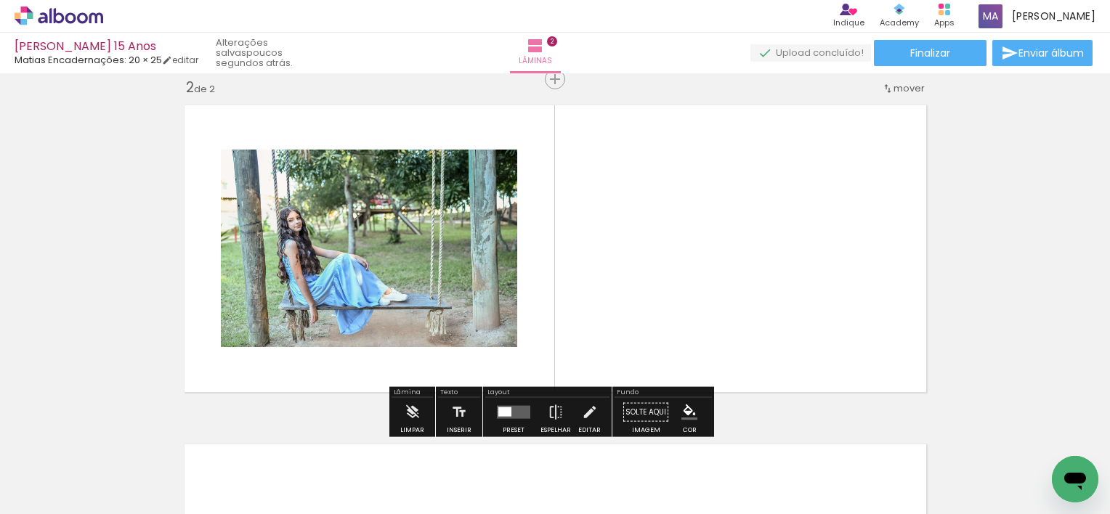
click at [498, 407] on div at bounding box center [504, 411] width 13 height 9
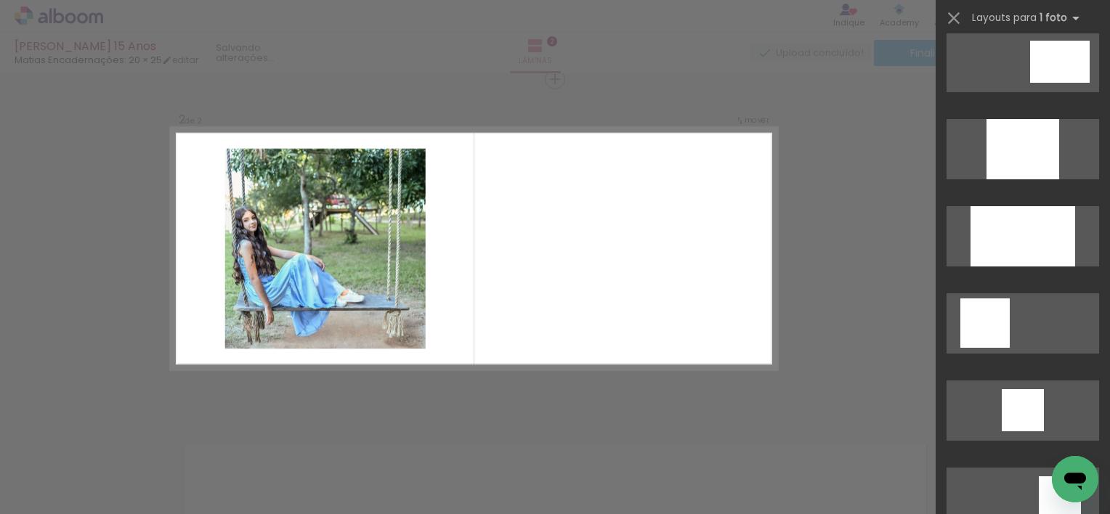
scroll to position [799, 0]
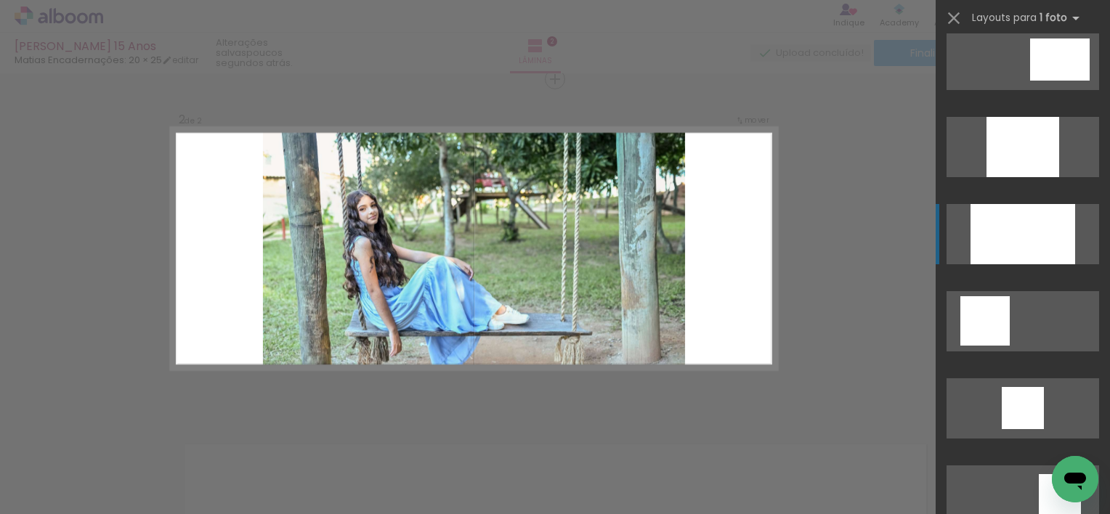
click at [1029, 241] on div at bounding box center [1022, 234] width 105 height 60
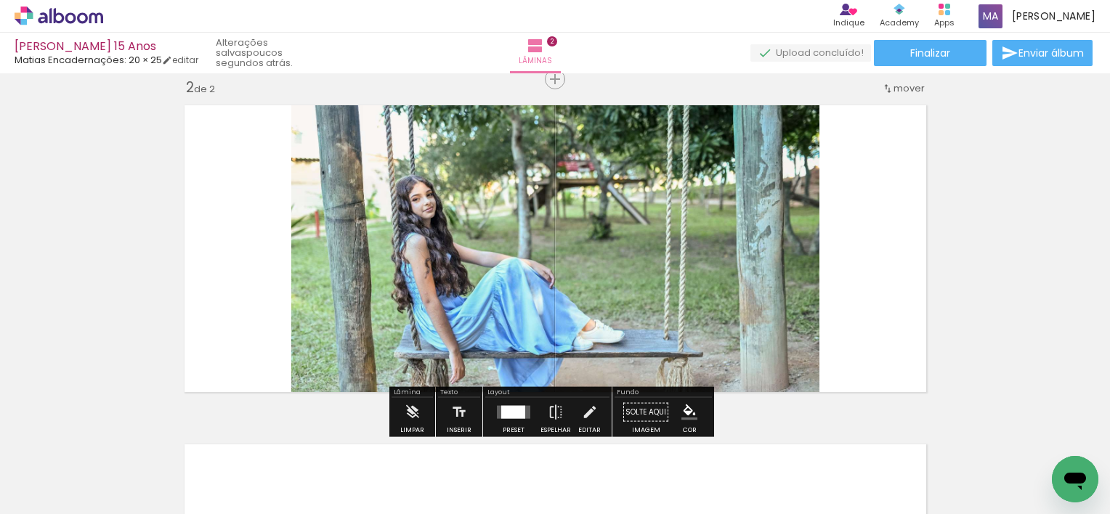
click at [519, 406] on div at bounding box center [513, 412] width 24 height 13
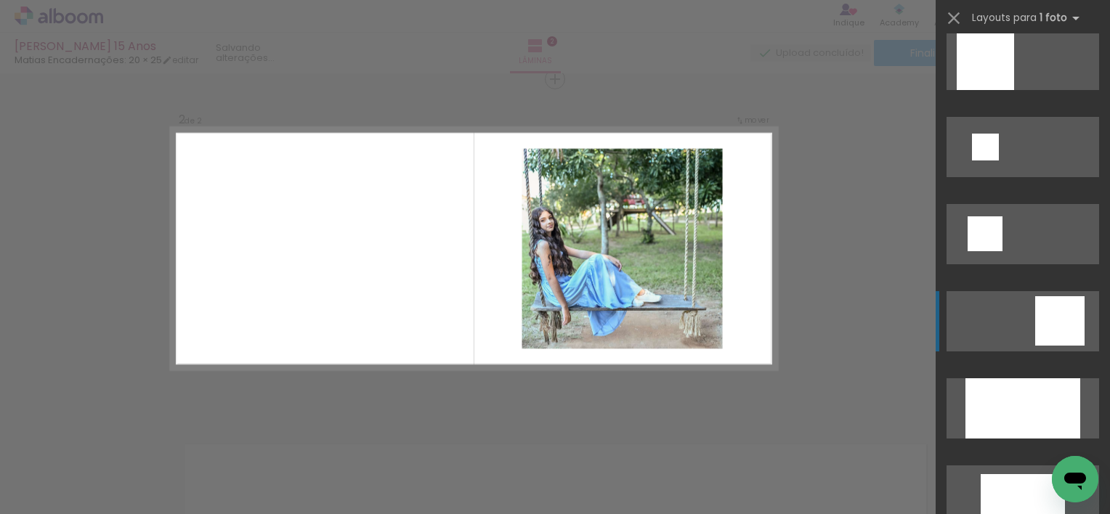
scroll to position [1830, 0]
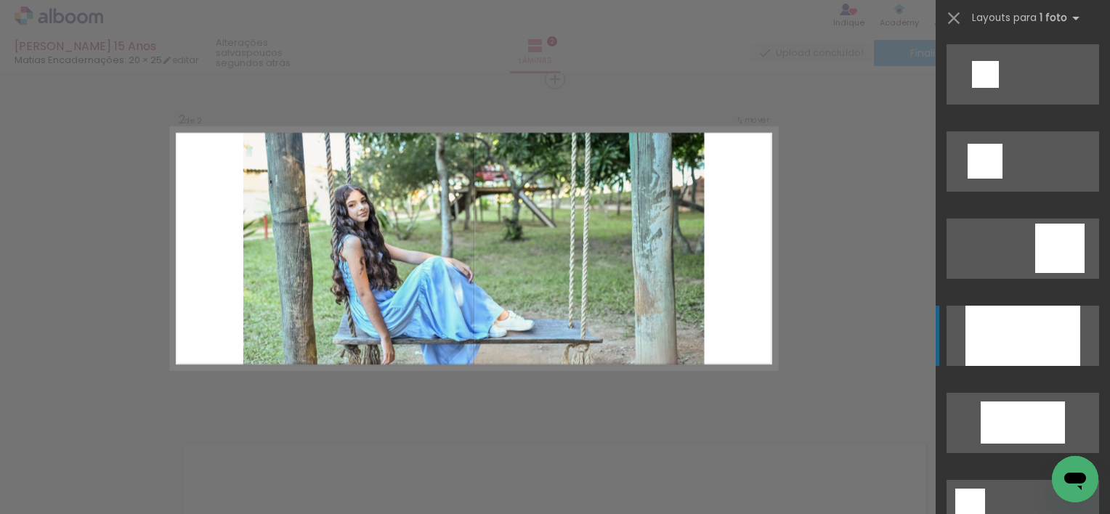
click at [1004, 337] on div at bounding box center [1022, 336] width 115 height 60
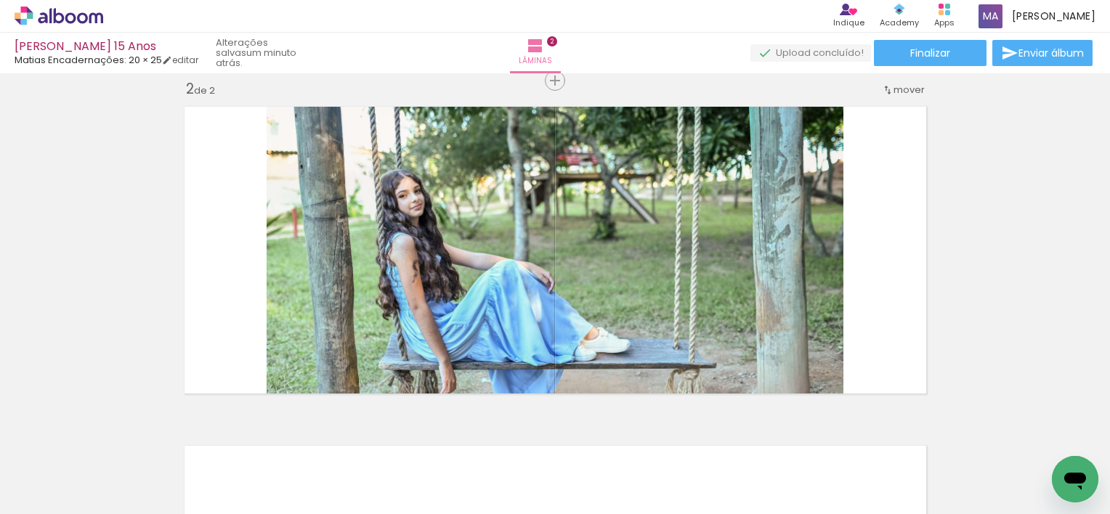
scroll to position [363, 0]
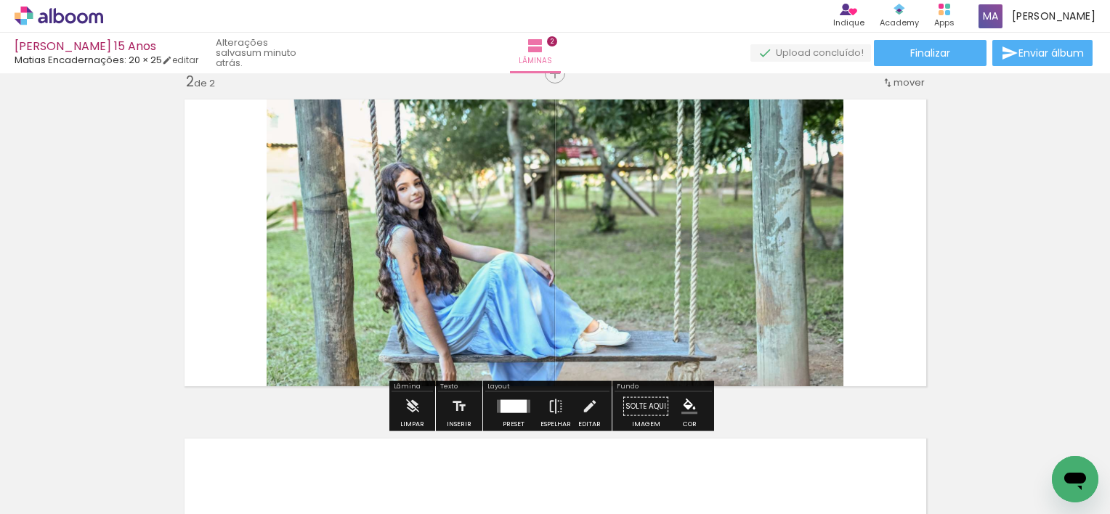
click at [628, 221] on quentale-photo at bounding box center [555, 243] width 577 height 303
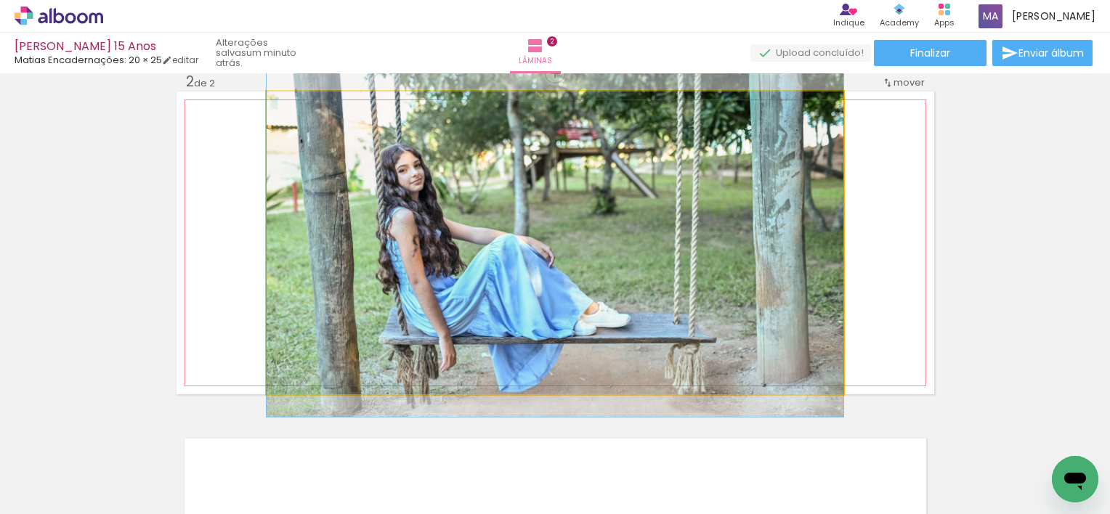
drag, startPoint x: 618, startPoint y: 279, endPoint x: 621, endPoint y: 261, distance: 18.4
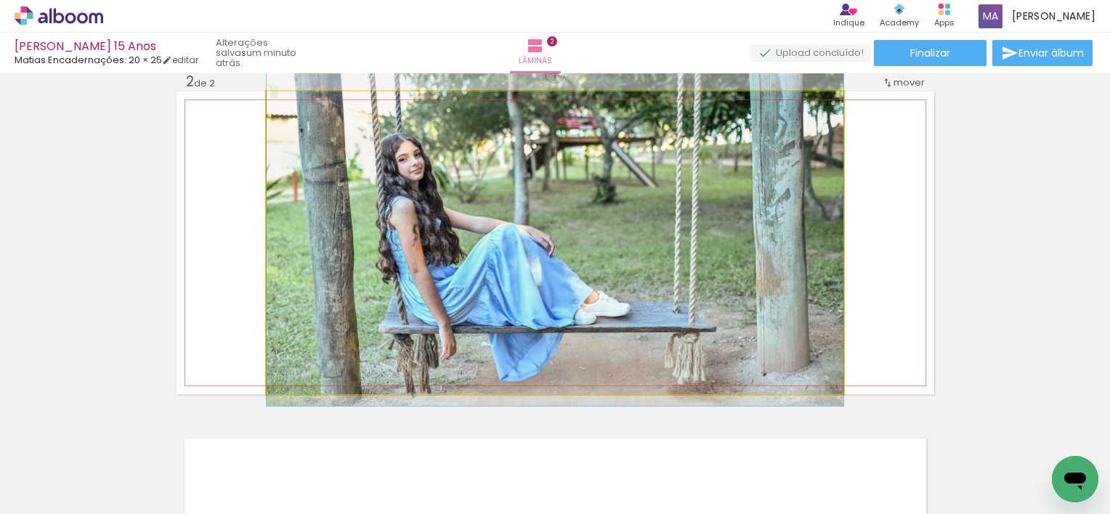
drag, startPoint x: 665, startPoint y: 267, endPoint x: 665, endPoint y: 256, distance: 10.9
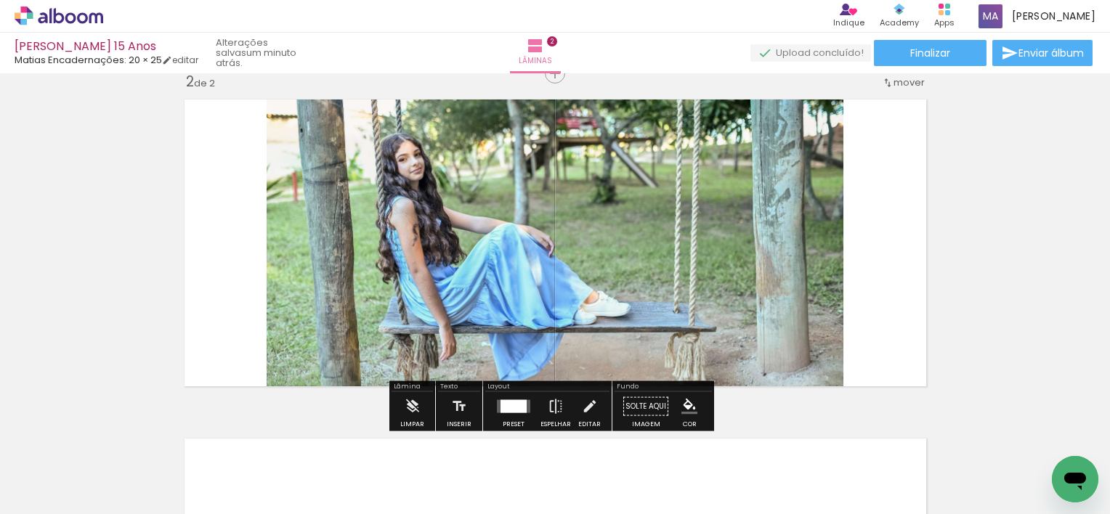
click at [1006, 253] on div "Inserir lâmina 1 de 2 Inserir lâmina 2 de 2" at bounding box center [555, 224] width 1110 height 1018
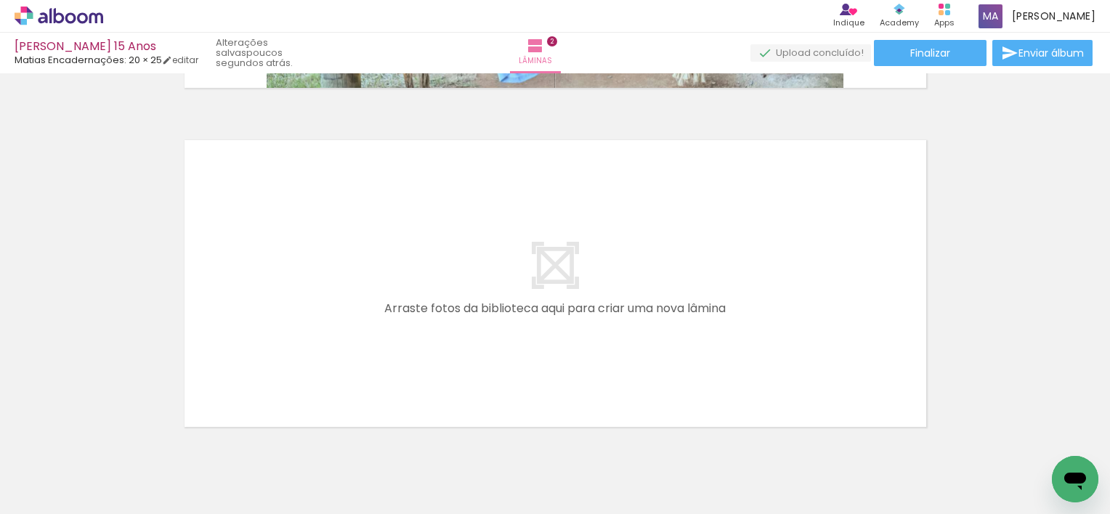
scroll to position [723, 0]
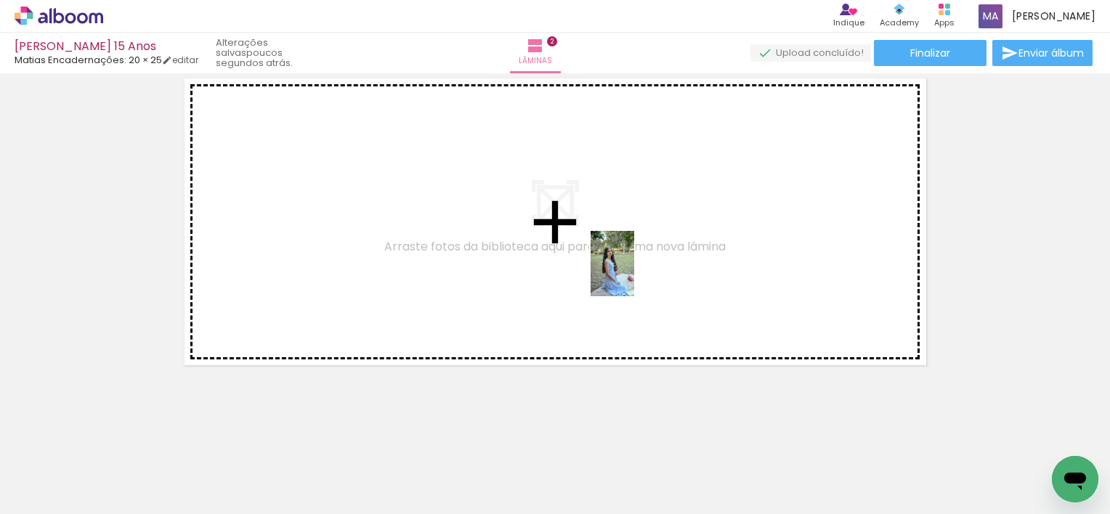
drag, startPoint x: 642, startPoint y: 476, endPoint x: 805, endPoint y: 459, distance: 163.6
click at [633, 269] on quentale-workspace at bounding box center [555, 257] width 1110 height 514
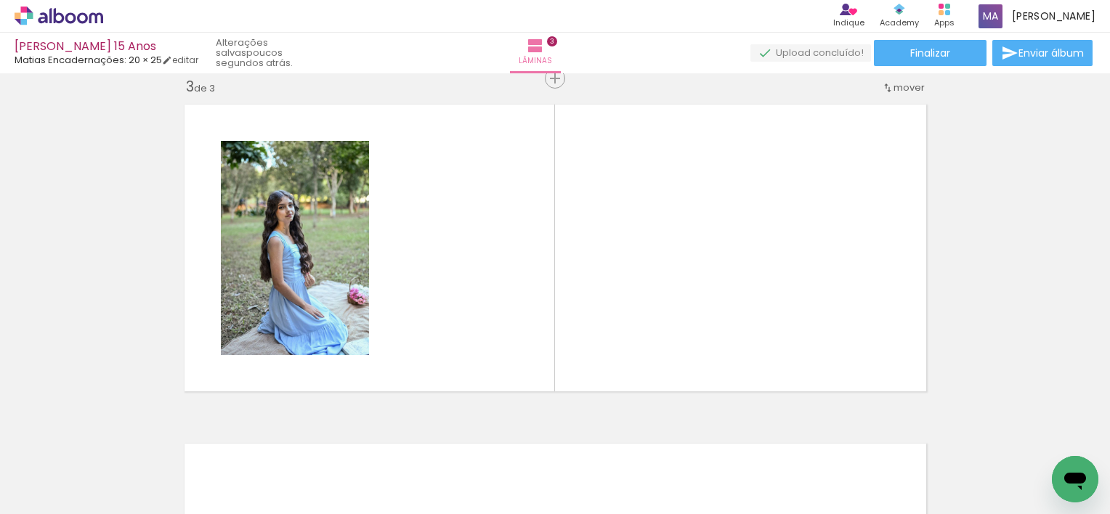
scroll to position [697, 0]
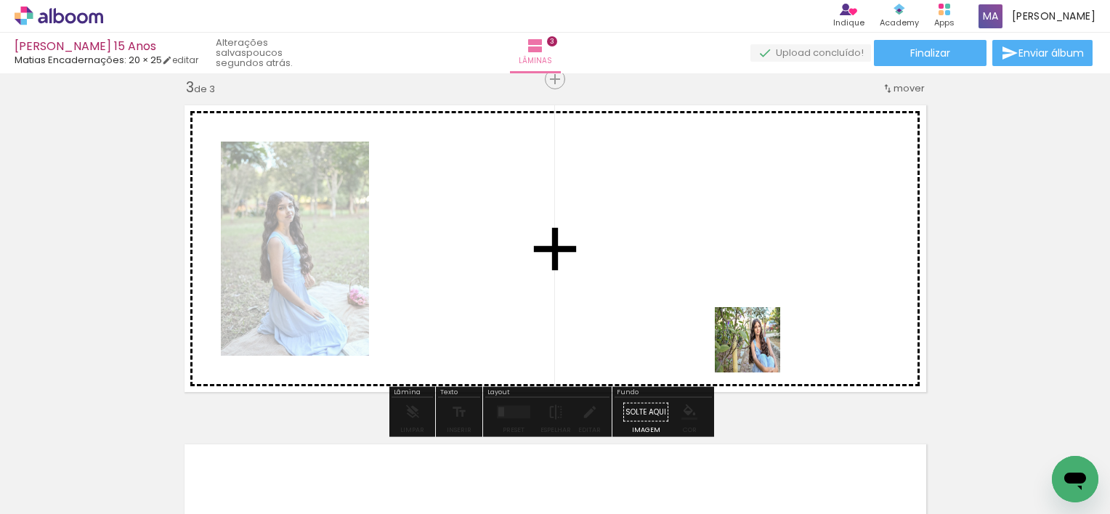
drag, startPoint x: 815, startPoint y: 482, endPoint x: 716, endPoint y: 259, distance: 243.9
click at [716, 259] on quentale-workspace at bounding box center [555, 257] width 1110 height 514
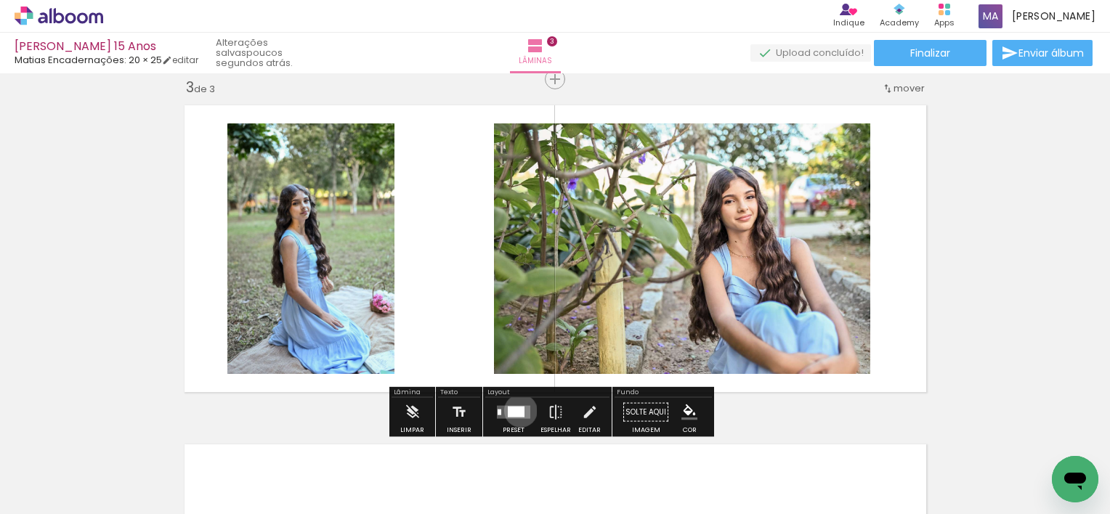
click at [517, 411] on div at bounding box center [516, 412] width 17 height 11
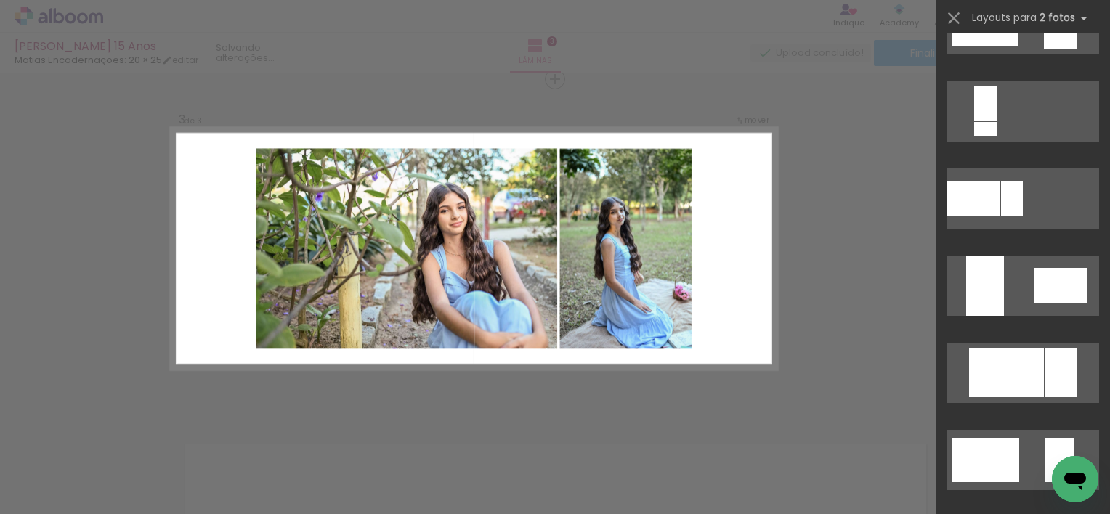
scroll to position [581, 0]
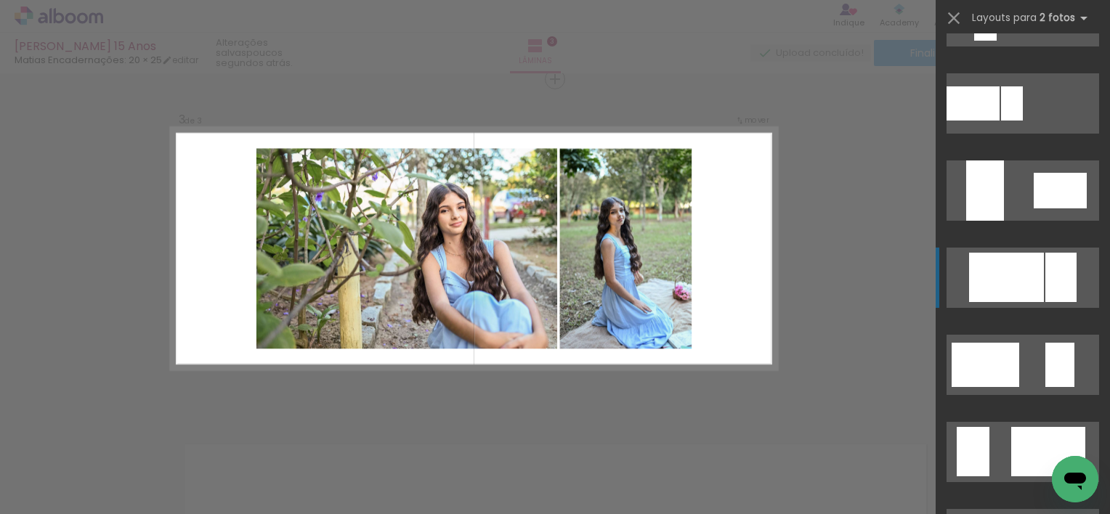
click at [1036, 288] on div at bounding box center [1006, 277] width 75 height 49
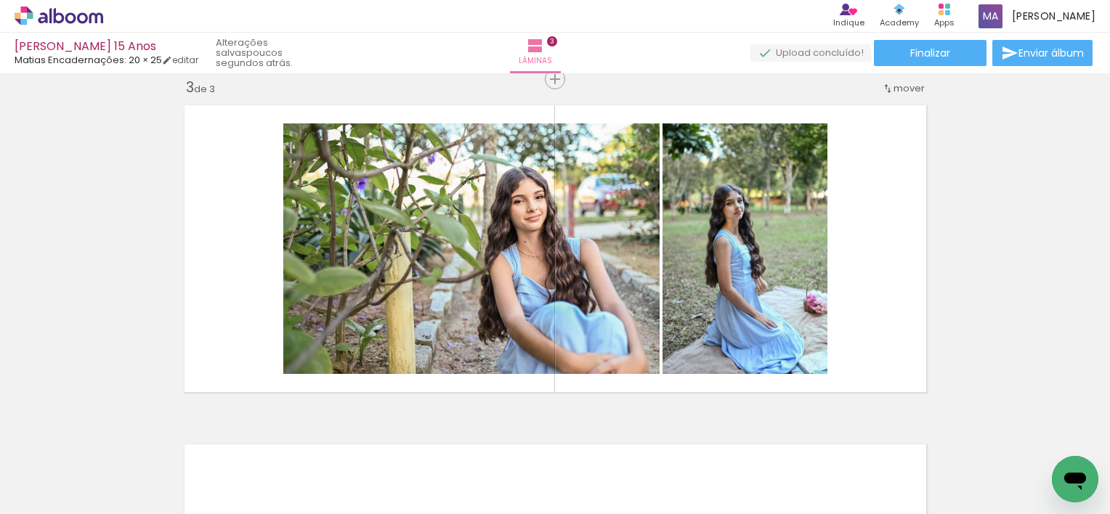
click at [978, 221] on div "Inserir lâmina 1 de 3 Inserir lâmina 2 de 3 Inserir lâmina 3 de 3" at bounding box center [555, 60] width 1110 height 1357
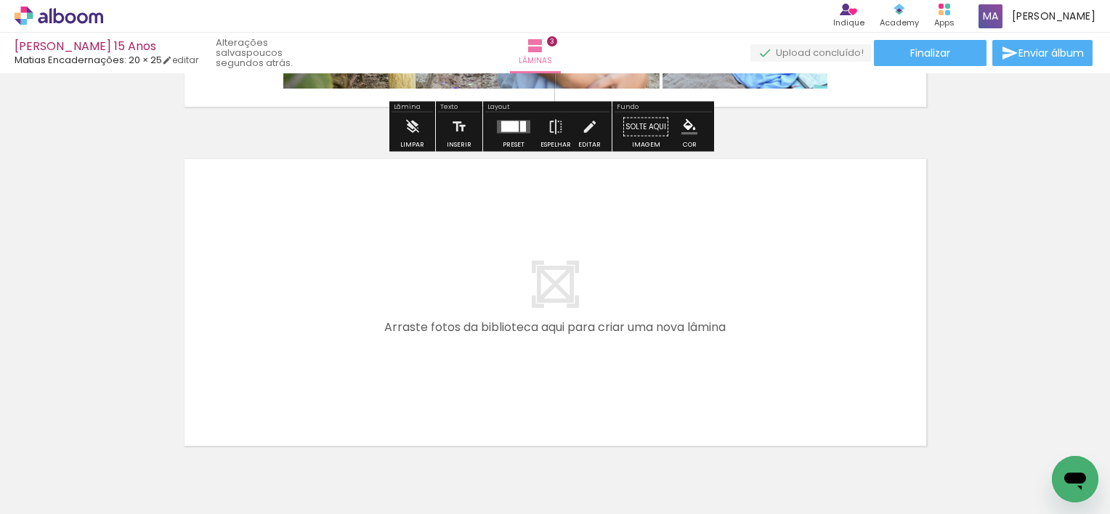
scroll to position [987, 0]
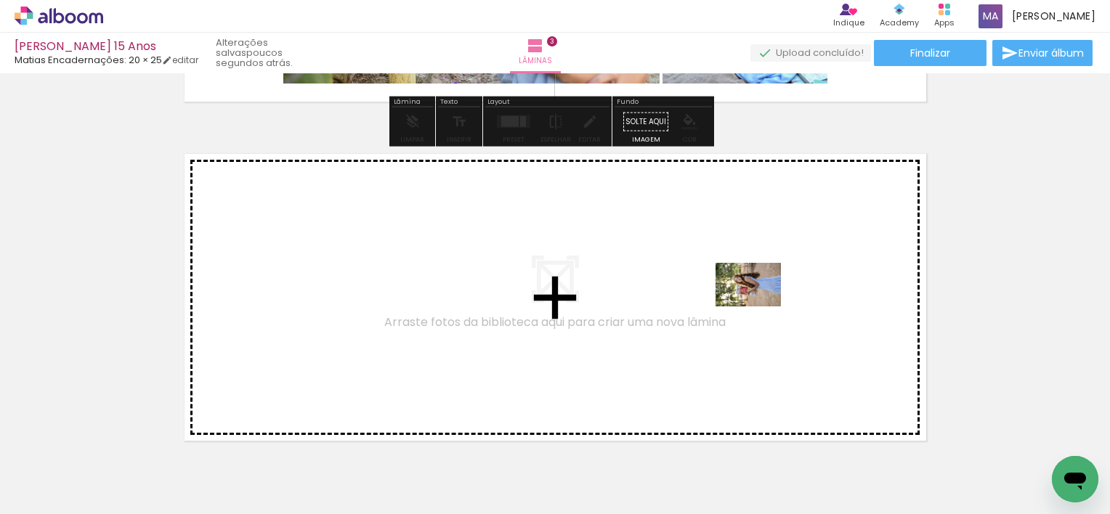
drag, startPoint x: 727, startPoint y: 455, endPoint x: 760, endPoint y: 306, distance: 151.7
click at [760, 306] on quentale-workspace at bounding box center [555, 257] width 1110 height 514
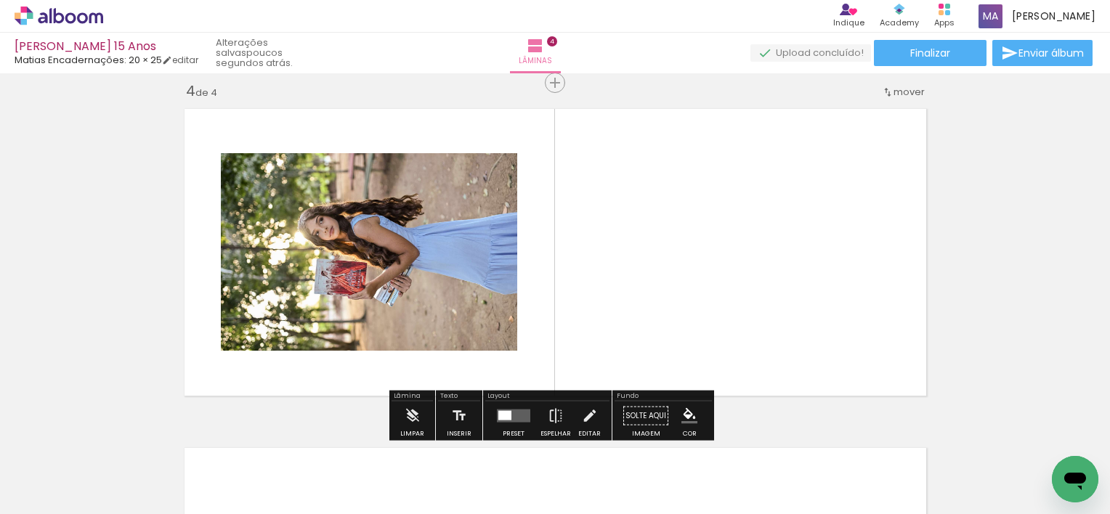
scroll to position [1036, 0]
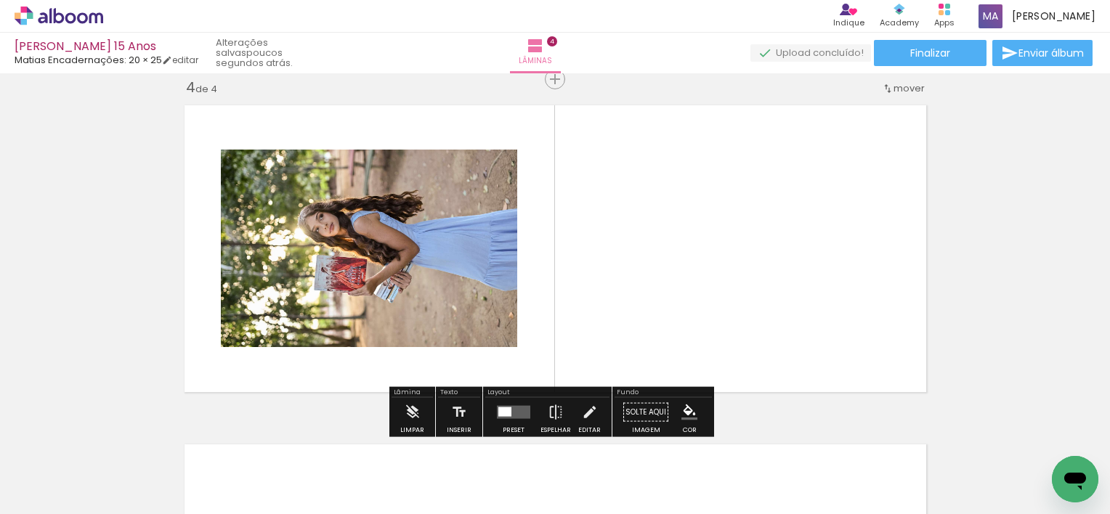
click at [500, 412] on div at bounding box center [504, 411] width 13 height 9
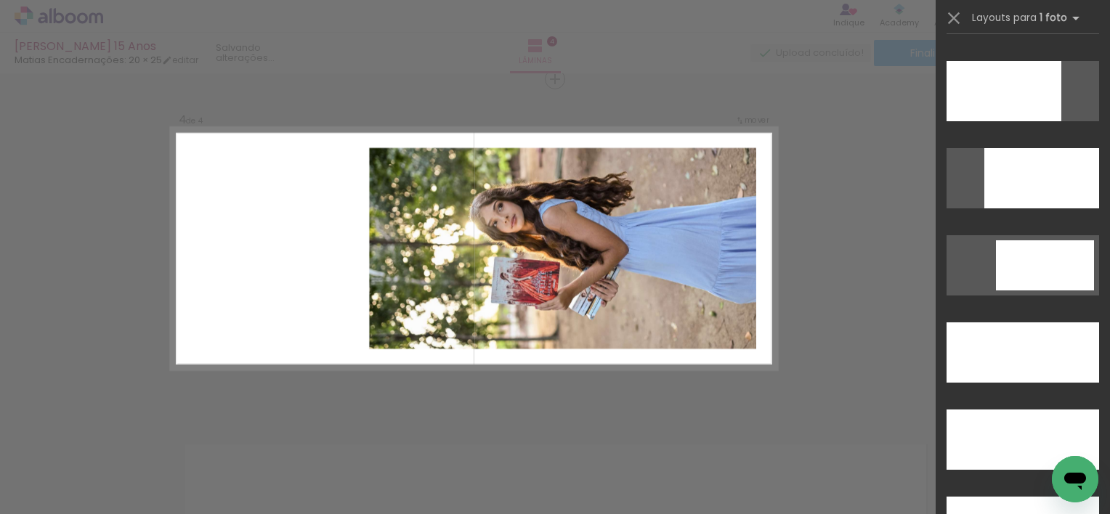
scroll to position [3922, 0]
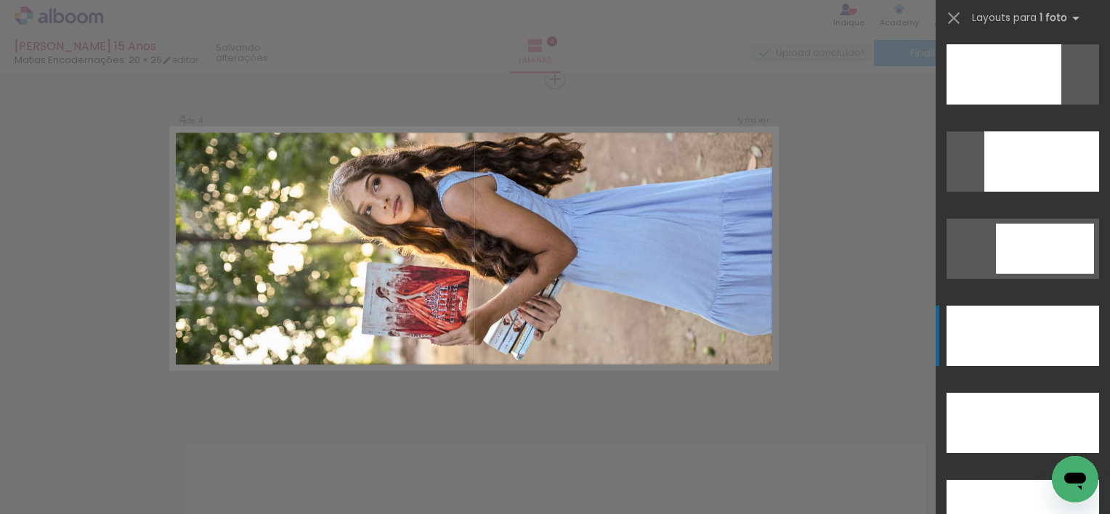
click at [1010, 325] on div at bounding box center [1022, 336] width 153 height 60
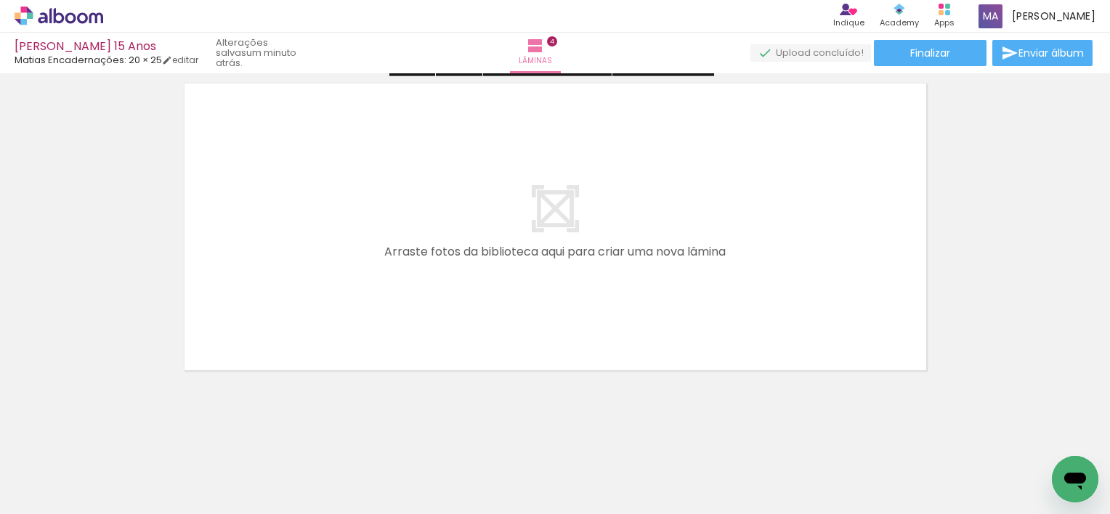
scroll to position [1399, 0]
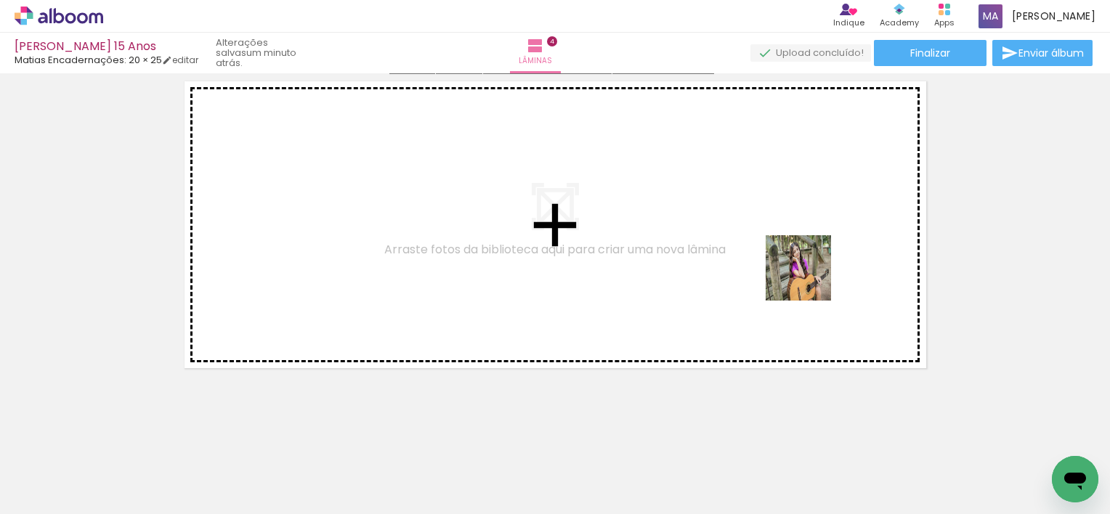
drag, startPoint x: 799, startPoint y: 460, endPoint x: 809, endPoint y: 273, distance: 187.7
click at [809, 273] on quentale-workspace at bounding box center [555, 257] width 1110 height 514
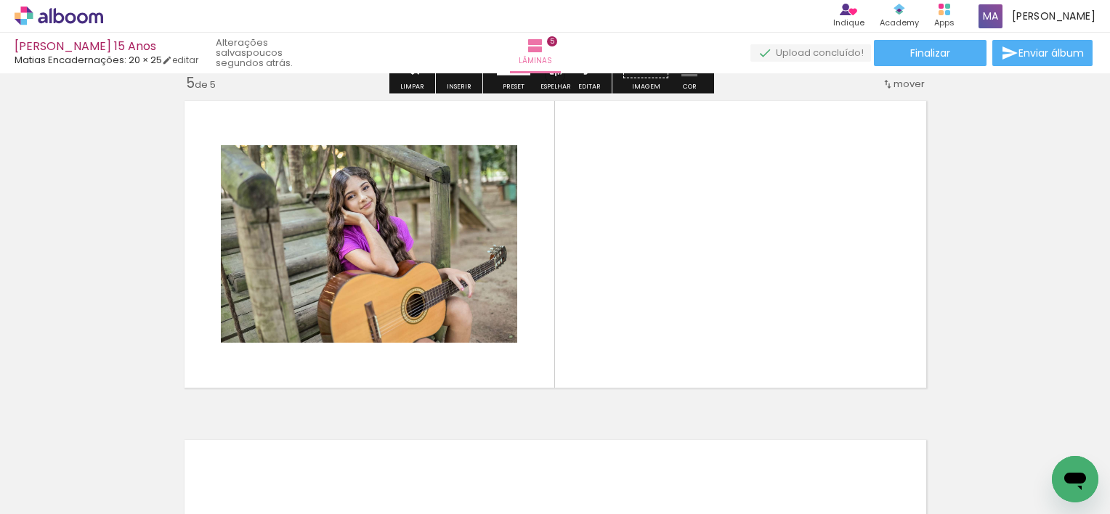
scroll to position [1375, 0]
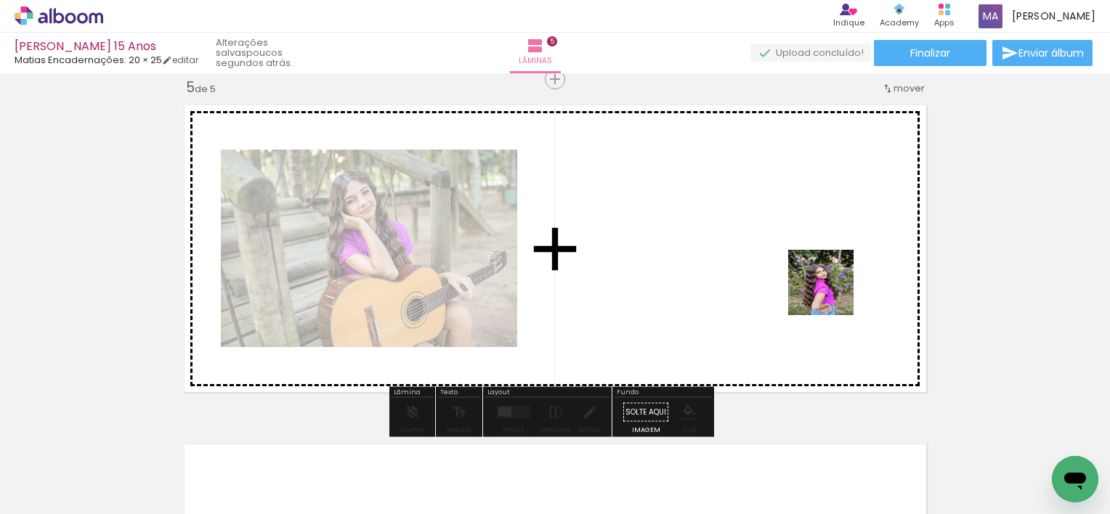
drag, startPoint x: 874, startPoint y: 476, endPoint x: 930, endPoint y: 439, distance: 67.1
click at [828, 283] on quentale-workspace at bounding box center [555, 257] width 1110 height 514
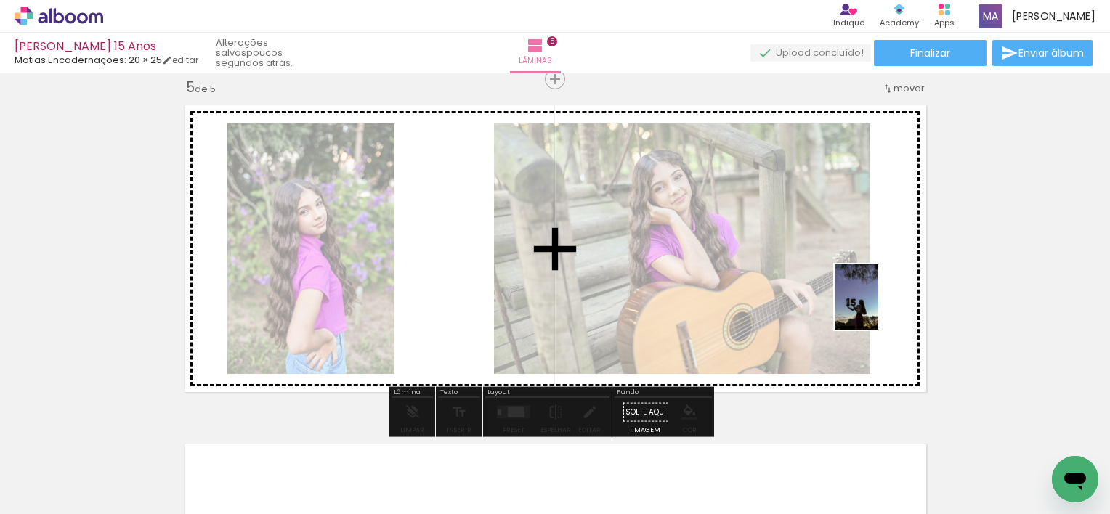
drag, startPoint x: 941, startPoint y: 469, endPoint x: 878, endPoint y: 308, distance: 173.2
click at [878, 308] on quentale-workspace at bounding box center [555, 257] width 1110 height 514
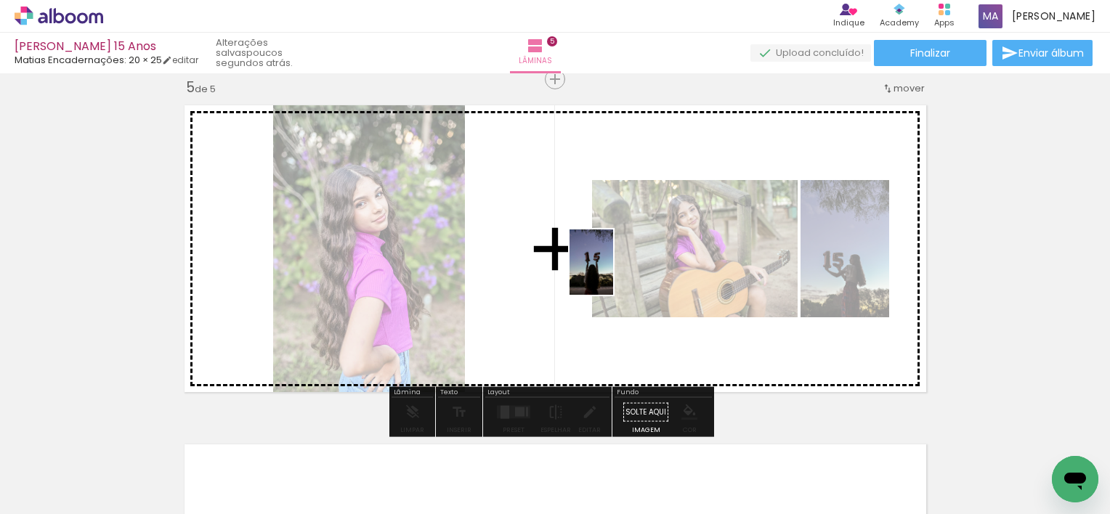
drag, startPoint x: 1028, startPoint y: 463, endPoint x: 572, endPoint y: 267, distance: 496.9
click at [572, 267] on quentale-workspace at bounding box center [555, 257] width 1110 height 514
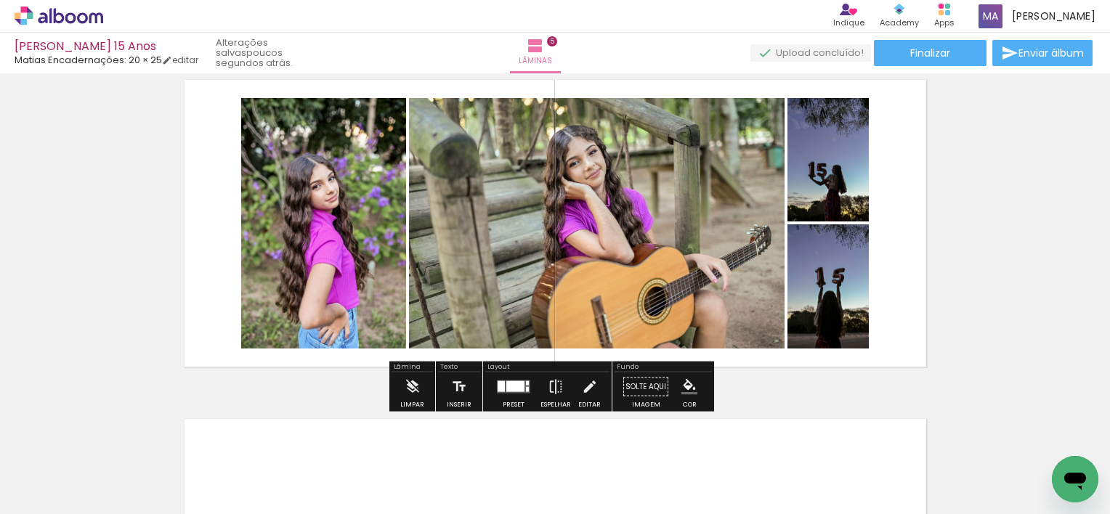
scroll to position [1404, 0]
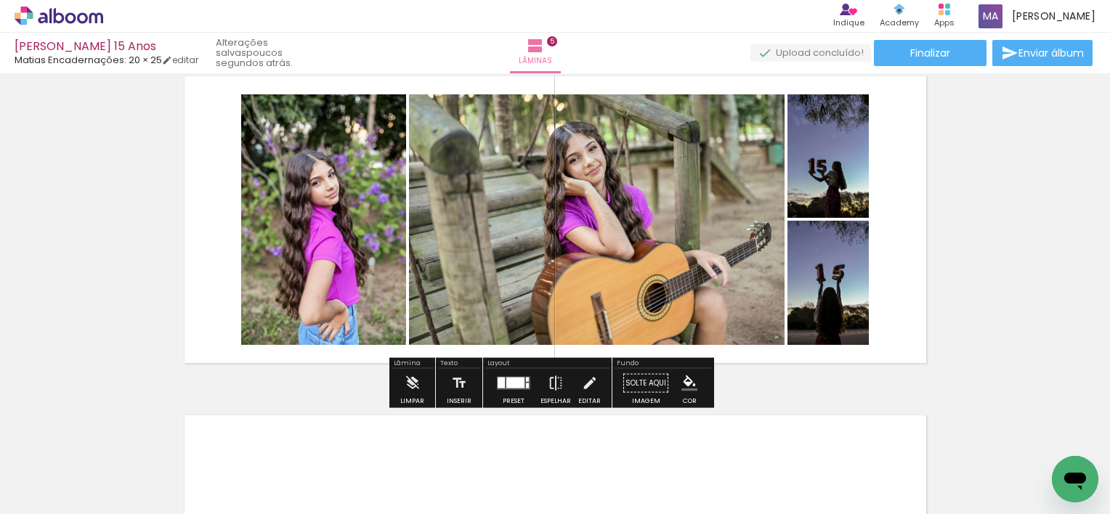
click at [516, 381] on div at bounding box center [515, 383] width 18 height 11
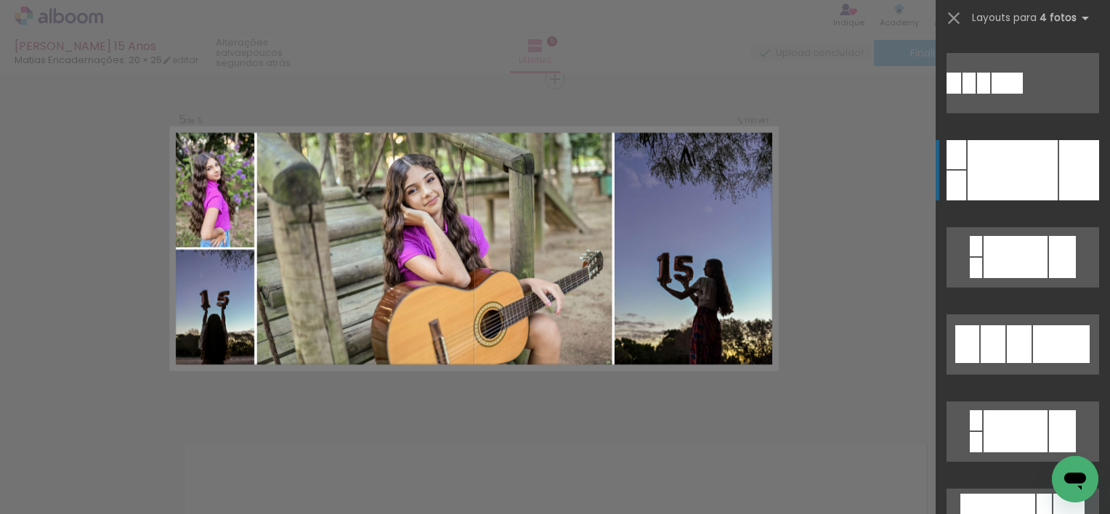
scroll to position [363, 0]
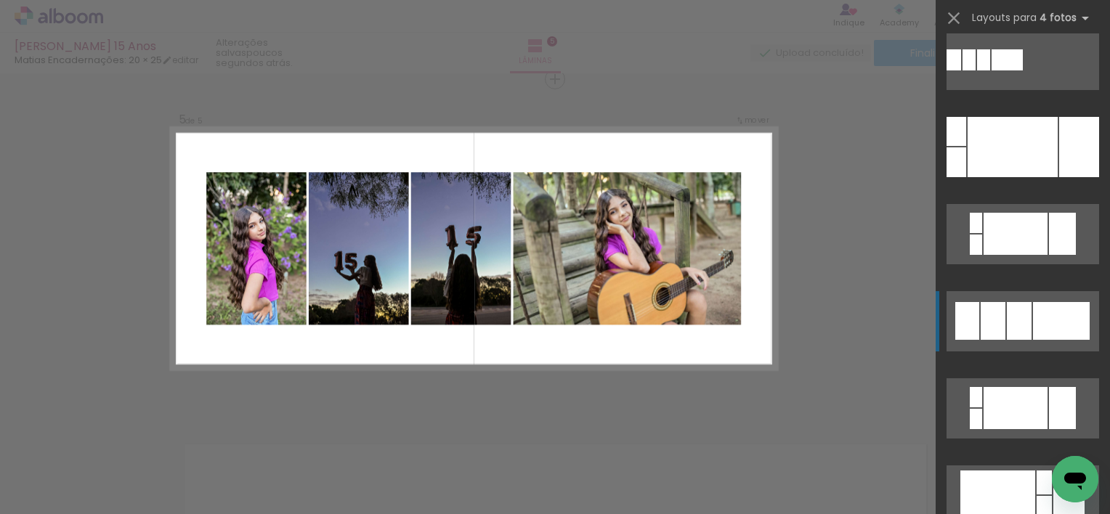
click at [1016, 322] on div at bounding box center [1019, 321] width 25 height 38
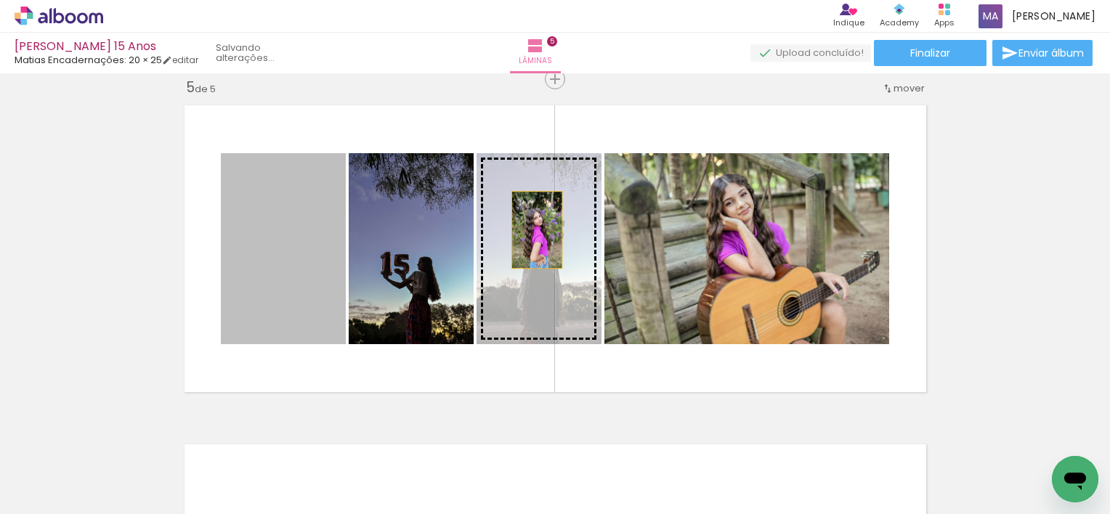
drag, startPoint x: 302, startPoint y: 247, endPoint x: 531, endPoint y: 229, distance: 229.5
click at [0, 0] on slot at bounding box center [0, 0] width 0 height 0
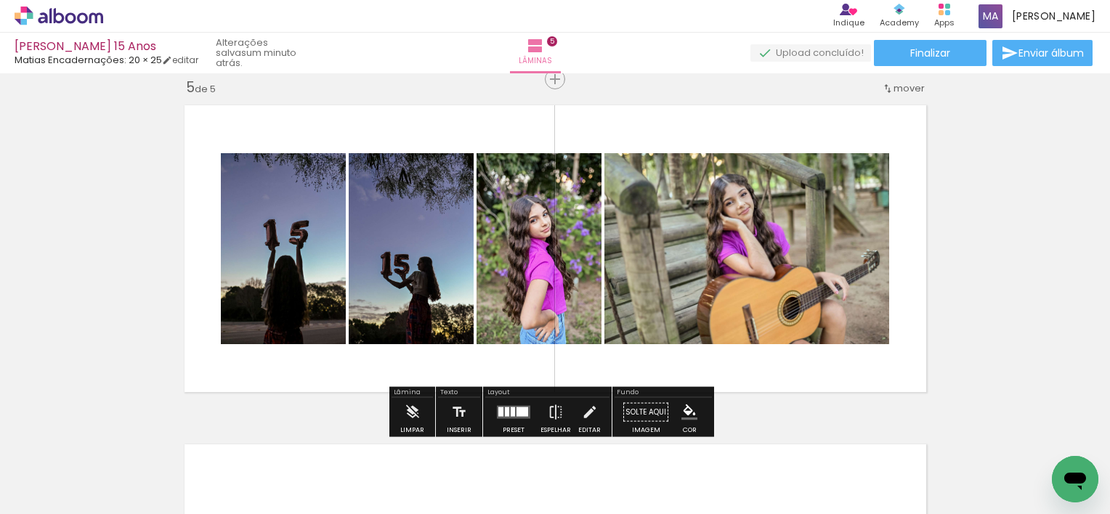
click at [504, 417] on quentale-layouter at bounding box center [513, 412] width 33 height 13
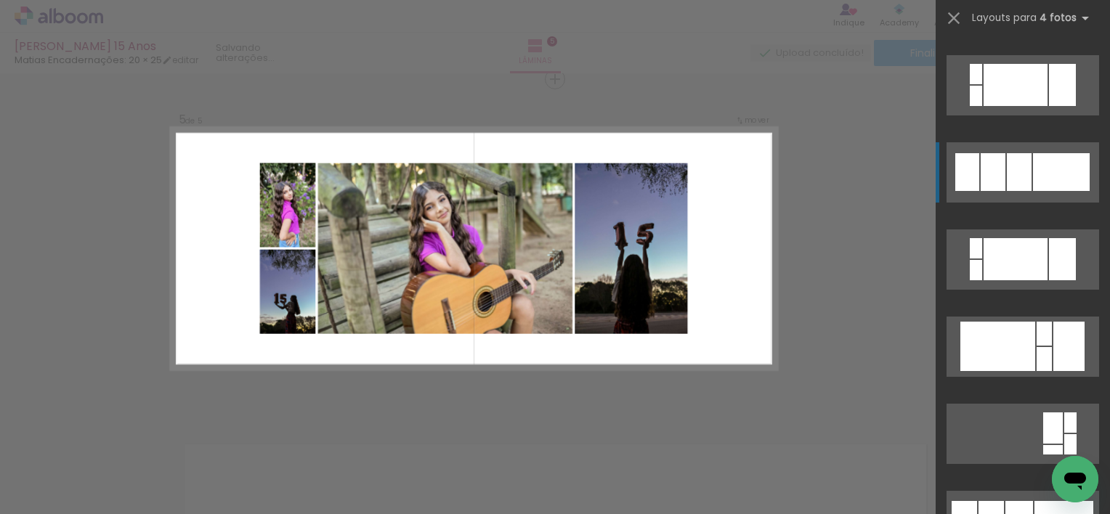
scroll to position [465, 0]
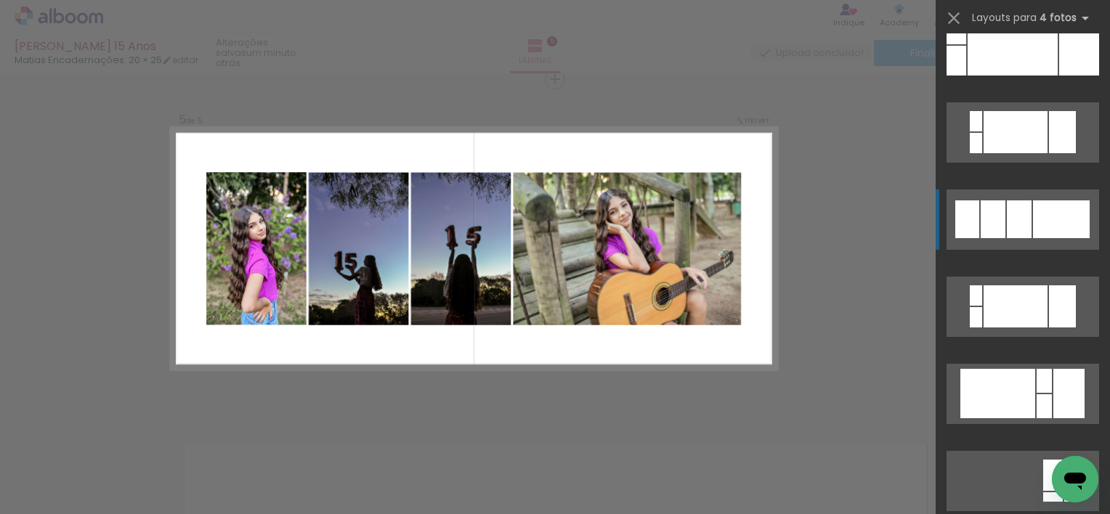
click at [1049, 222] on div at bounding box center [1061, 219] width 57 height 38
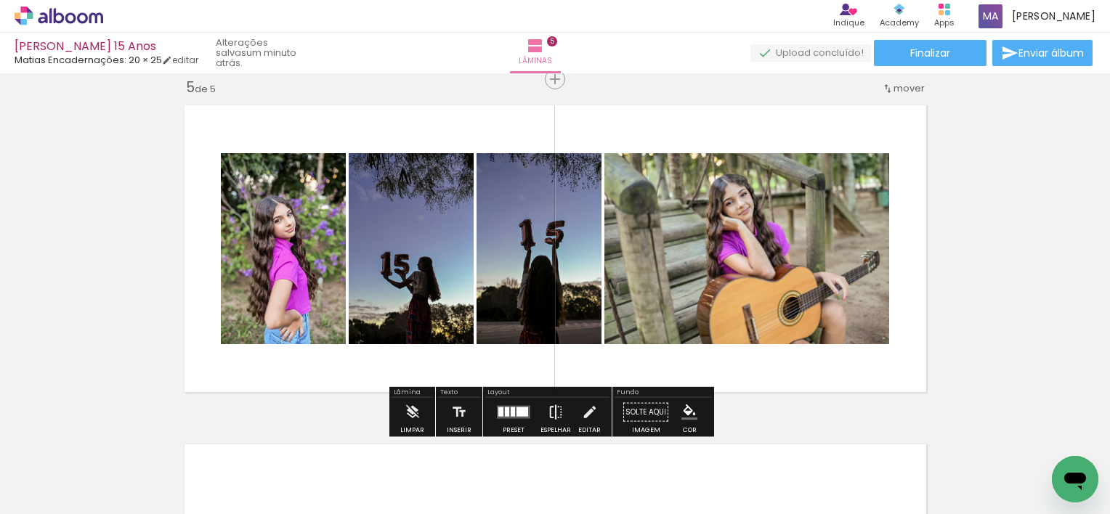
click at [551, 412] on iron-icon at bounding box center [556, 412] width 16 height 29
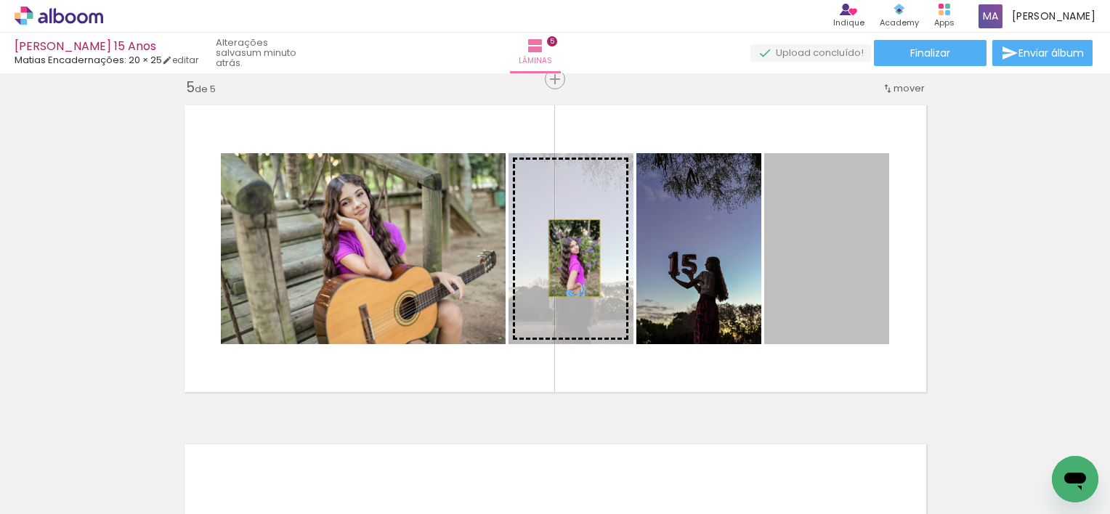
drag, startPoint x: 854, startPoint y: 261, endPoint x: 569, endPoint y: 258, distance: 285.5
click at [0, 0] on slot at bounding box center [0, 0] width 0 height 0
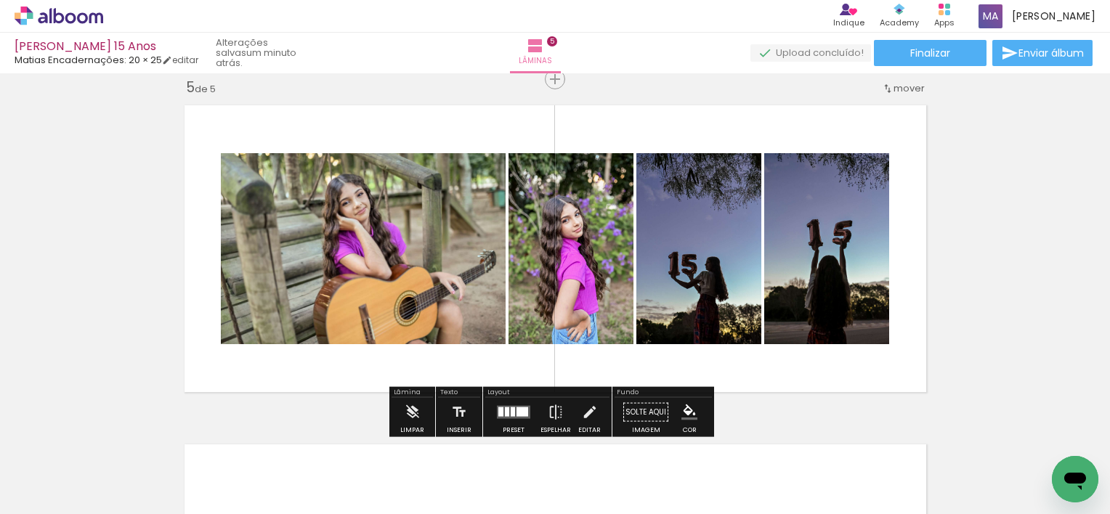
click at [588, 270] on quentale-photo at bounding box center [570, 248] width 125 height 191
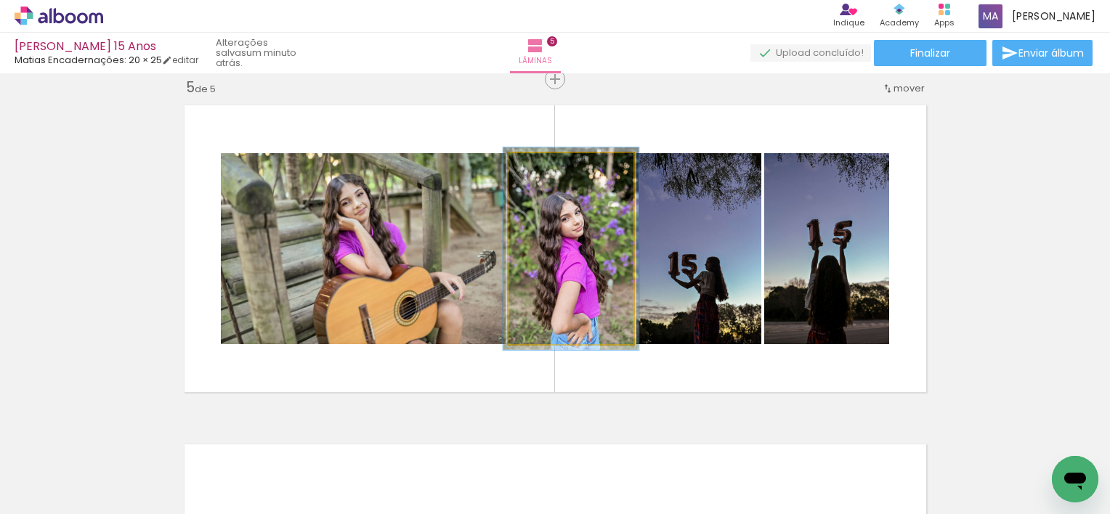
type paper-slider "106"
click at [540, 169] on div at bounding box center [545, 168] width 13 height 13
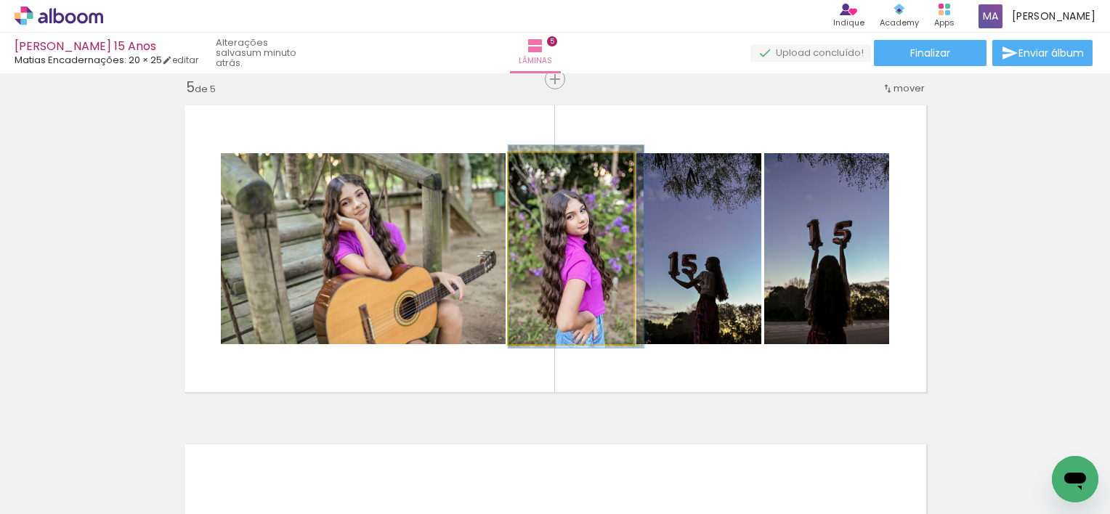
drag, startPoint x: 595, startPoint y: 238, endPoint x: 608, endPoint y: 236, distance: 13.3
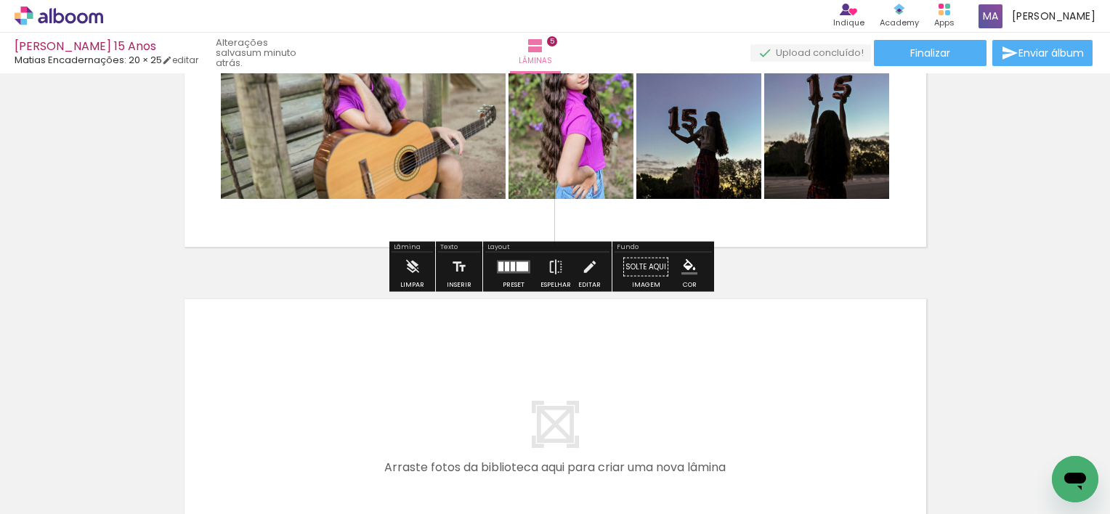
scroll to position [1741, 0]
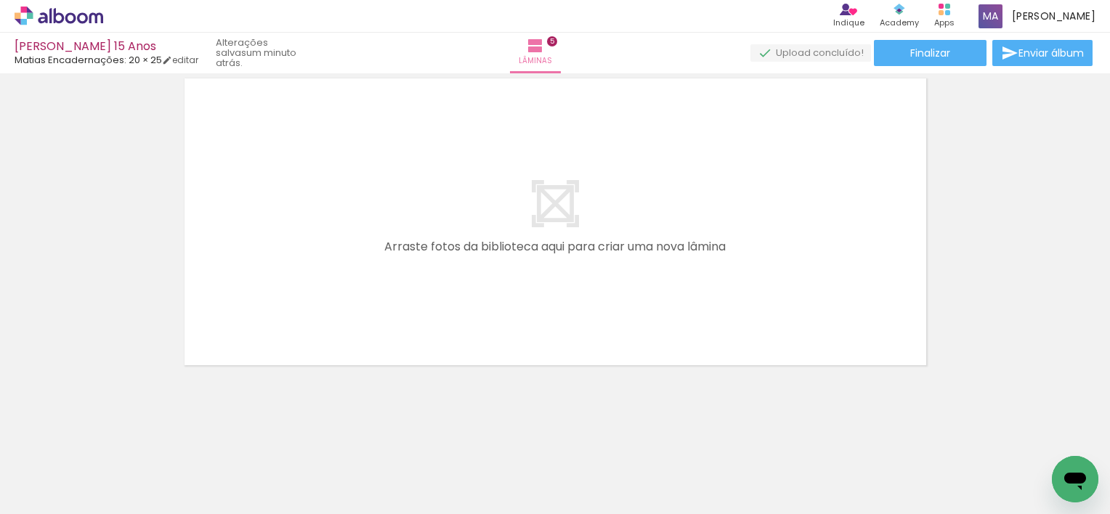
click at [829, 471] on div at bounding box center [807, 465] width 48 height 72
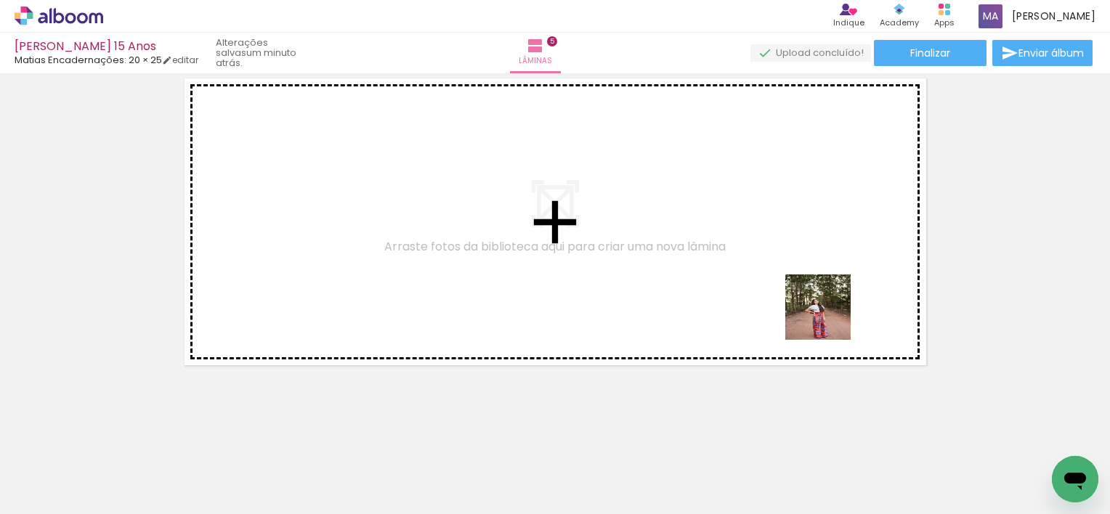
drag, startPoint x: 829, startPoint y: 463, endPoint x: 827, endPoint y: 261, distance: 202.6
click at [827, 261] on quentale-workspace at bounding box center [555, 257] width 1110 height 514
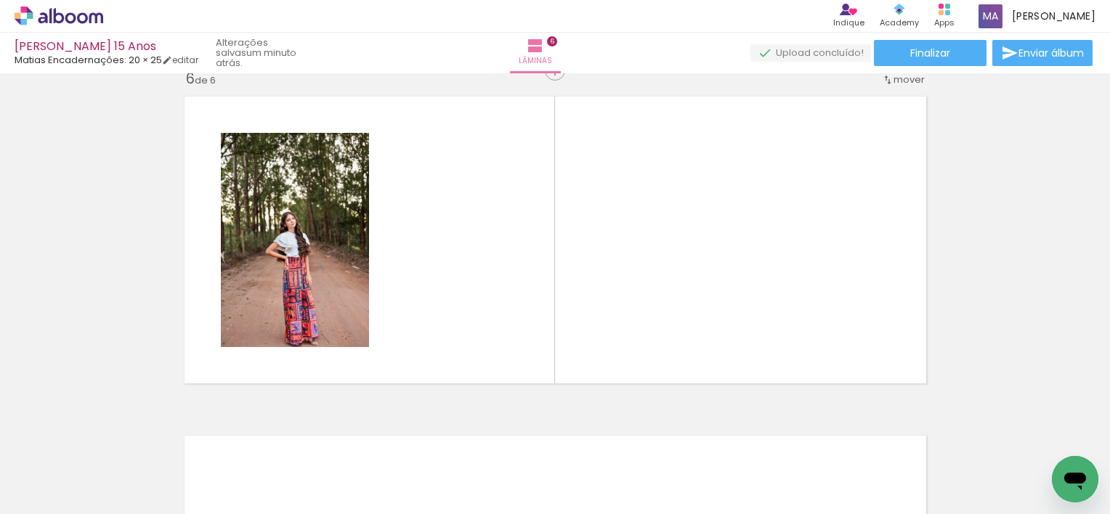
scroll to position [1714, 0]
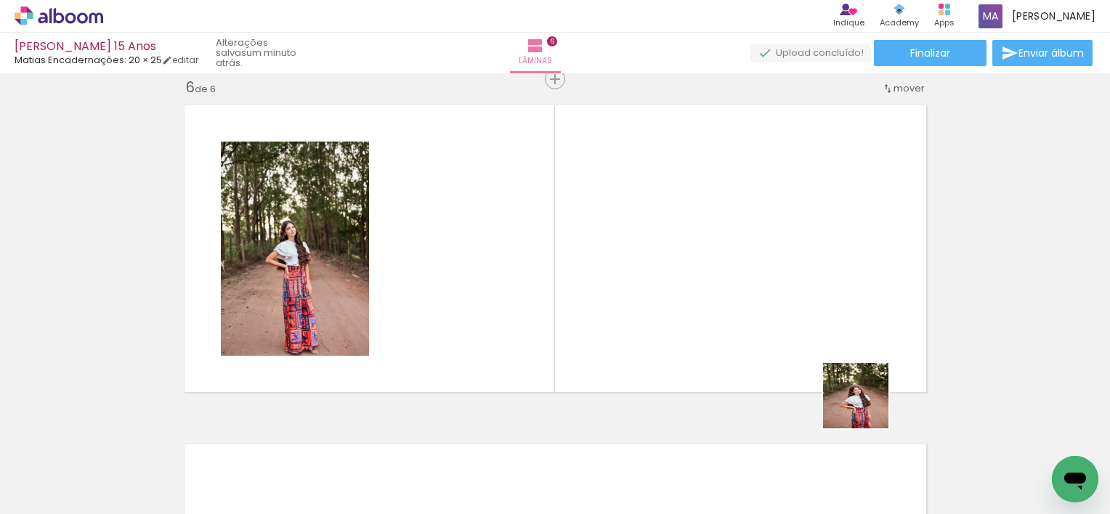
drag, startPoint x: 879, startPoint y: 440, endPoint x: 890, endPoint y: 410, distance: 32.4
click at [813, 269] on quentale-workspace at bounding box center [555, 257] width 1110 height 514
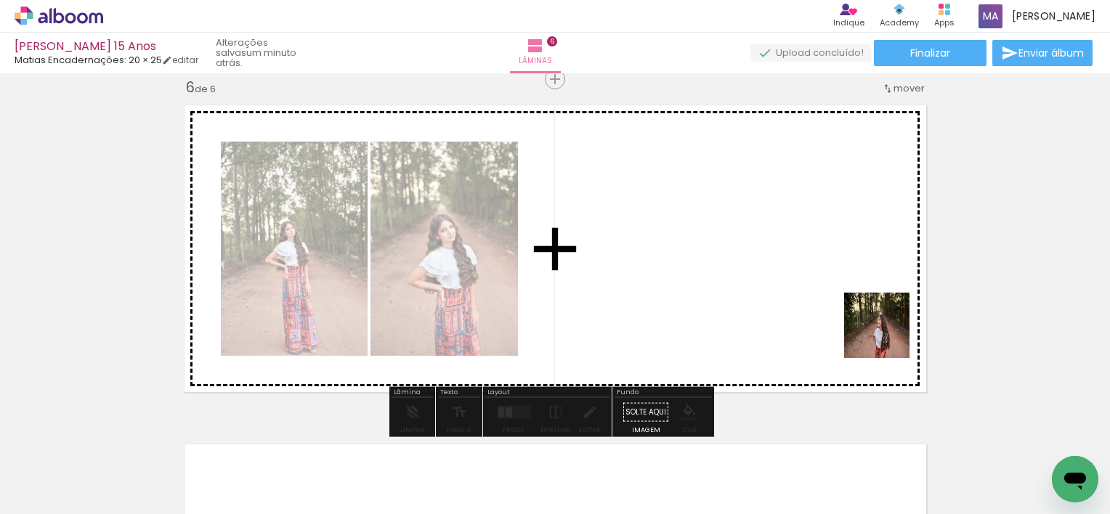
drag, startPoint x: 957, startPoint y: 455, endPoint x: 991, endPoint y: 411, distance: 55.5
click at [853, 292] on quentale-workspace at bounding box center [555, 257] width 1110 height 514
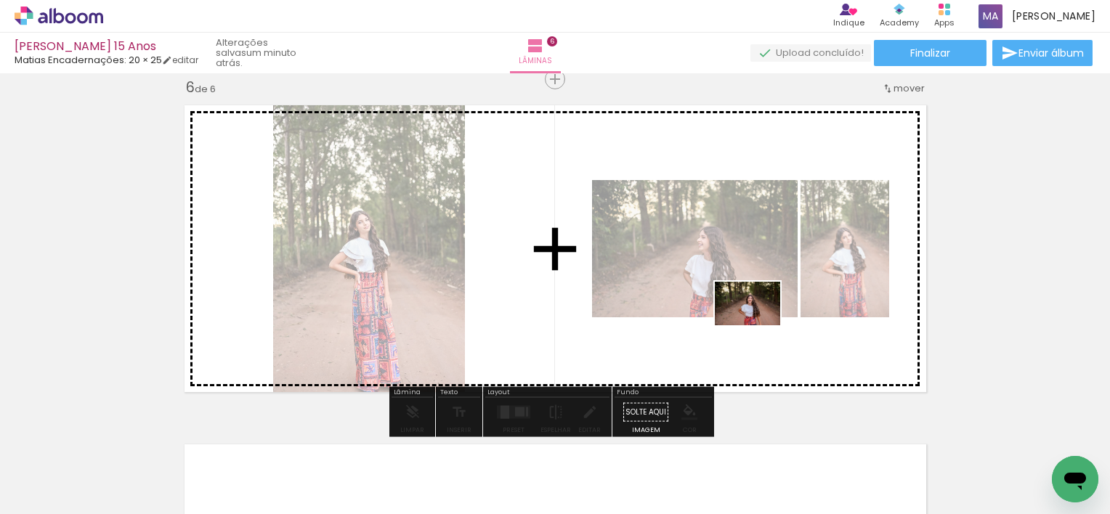
drag, startPoint x: 1034, startPoint y: 464, endPoint x: 755, endPoint y: 338, distance: 305.5
click at [755, 338] on quentale-workspace at bounding box center [555, 257] width 1110 height 514
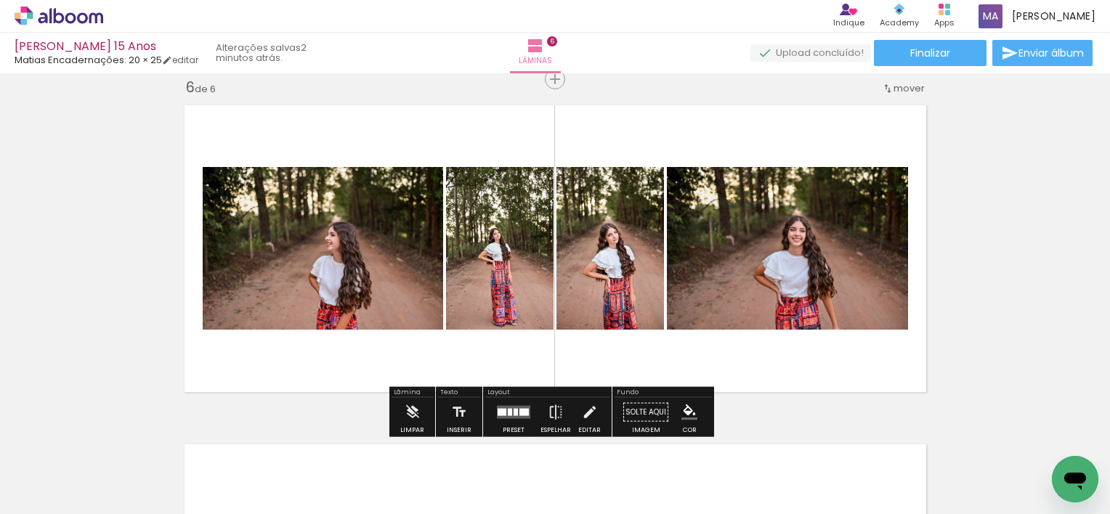
click at [802, 343] on quentale-layouter at bounding box center [555, 248] width 758 height 303
click at [508, 412] on div at bounding box center [510, 412] width 4 height 7
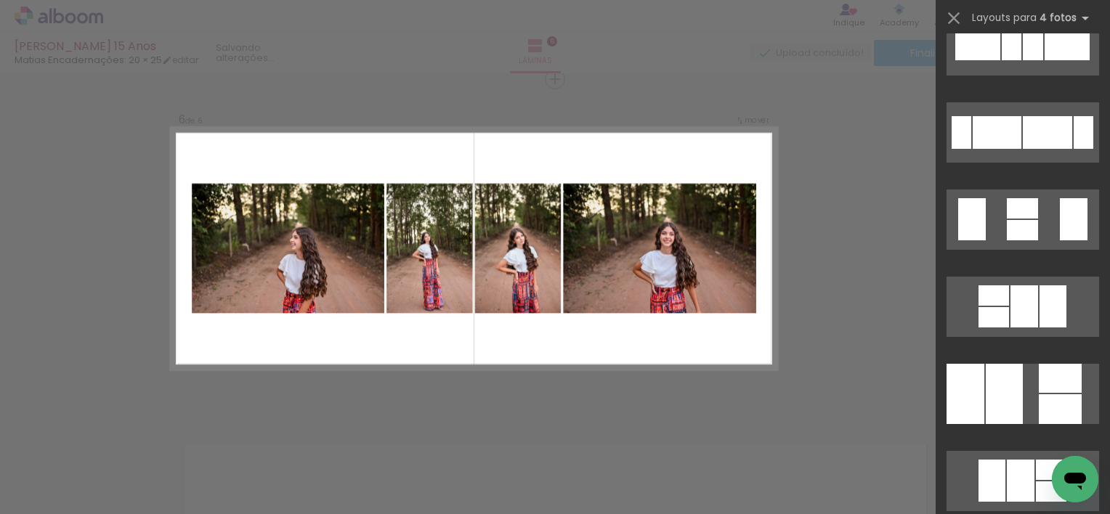
scroll to position [0, 0]
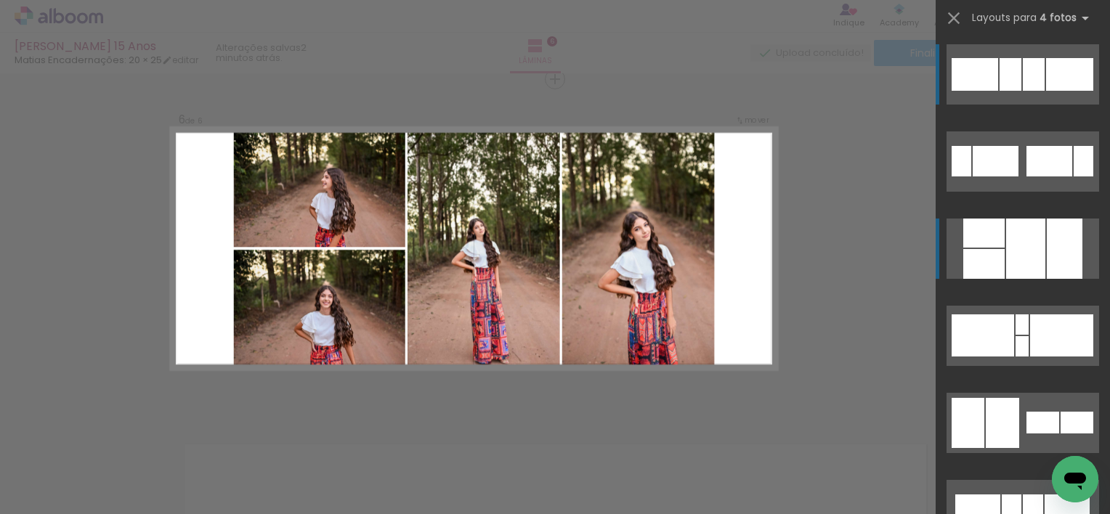
click at [1023, 240] on div at bounding box center [1025, 249] width 39 height 60
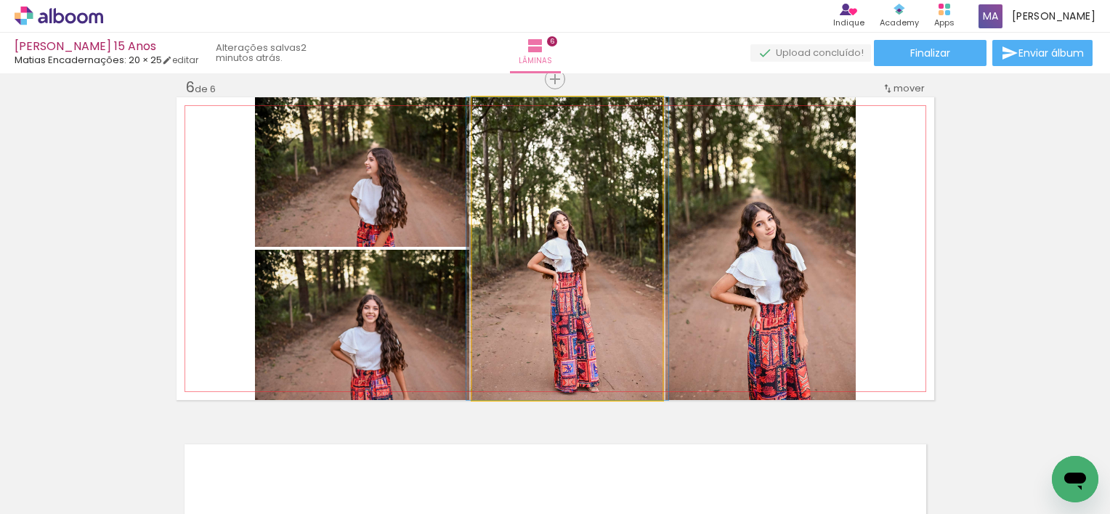
click at [622, 238] on quentale-photo at bounding box center [567, 248] width 190 height 303
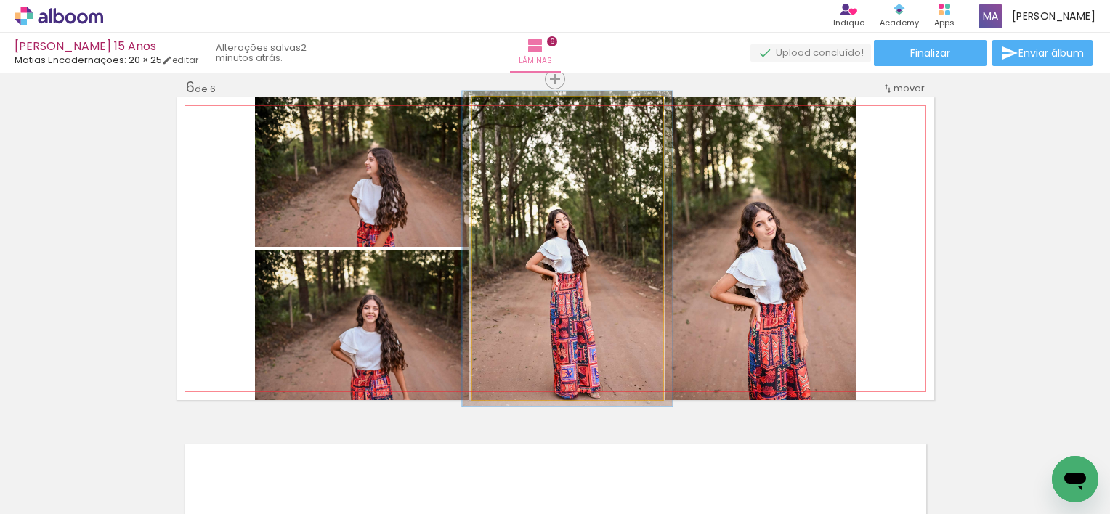
type paper-slider "104"
click at [502, 113] on div at bounding box center [507, 112] width 13 height 13
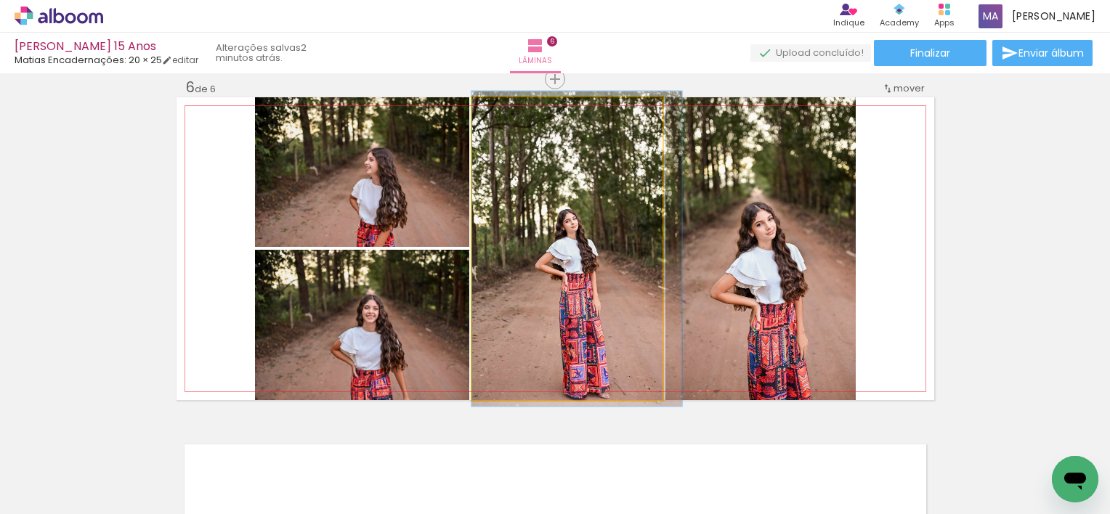
drag, startPoint x: 577, startPoint y: 206, endPoint x: 601, endPoint y: 206, distance: 23.2
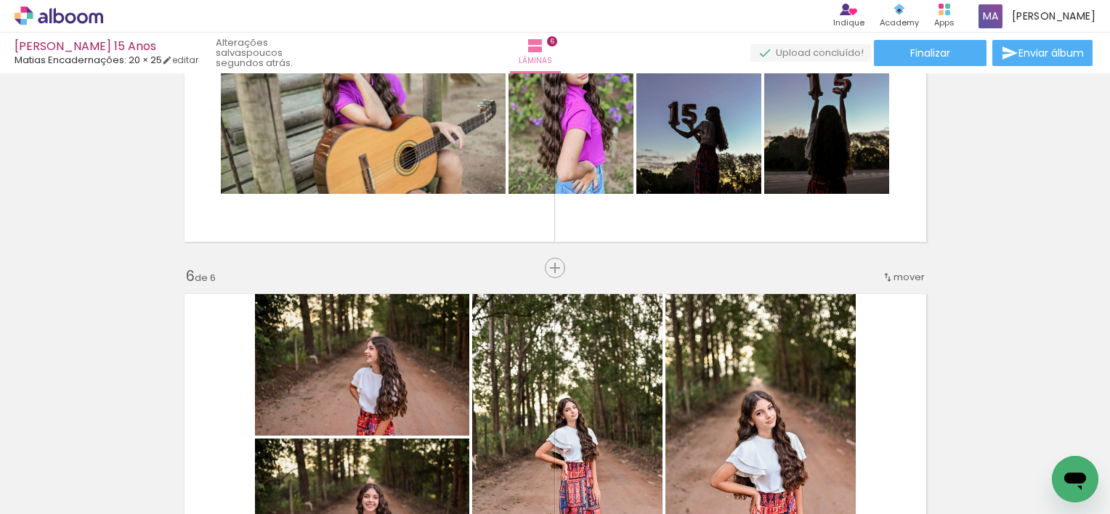
scroll to position [1743, 0]
